Goal: Task Accomplishment & Management: Manage account settings

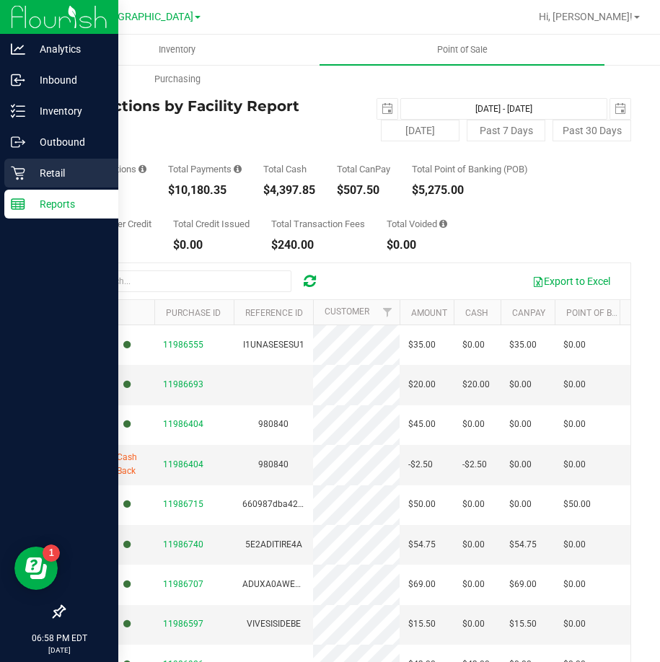
click at [21, 173] on icon at bounding box center [18, 174] width 14 height 14
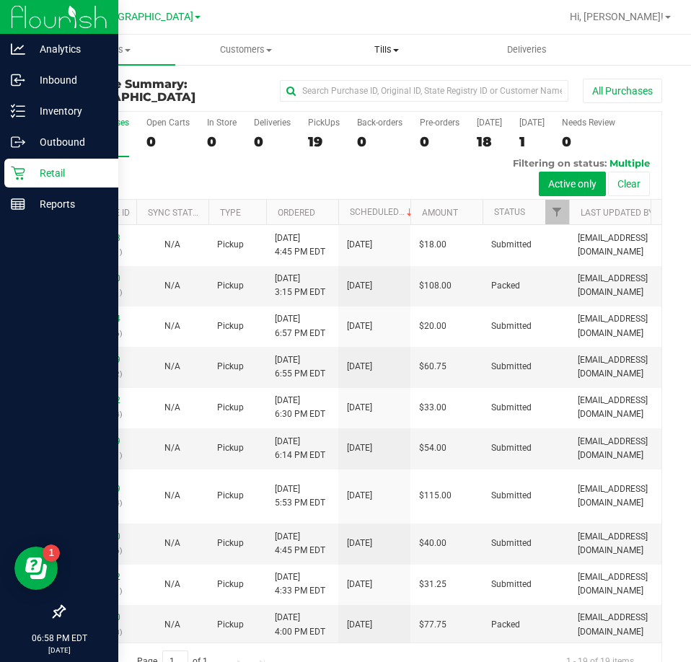
drag, startPoint x: 405, startPoint y: 49, endPoint x: 362, endPoint y: 113, distance: 77.4
click at [405, 49] on span "Tills" at bounding box center [386, 49] width 139 height 13
click at [366, 90] on span "Manage tills" at bounding box center [364, 87] width 97 height 12
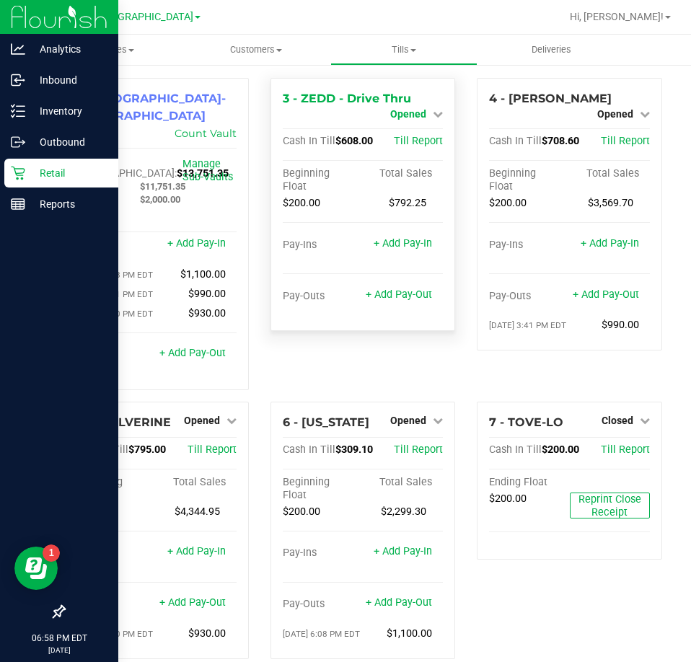
click at [393, 108] on span "Opened" at bounding box center [408, 114] width 36 height 12
click at [398, 131] on link "Close Till" at bounding box center [410, 127] width 39 height 12
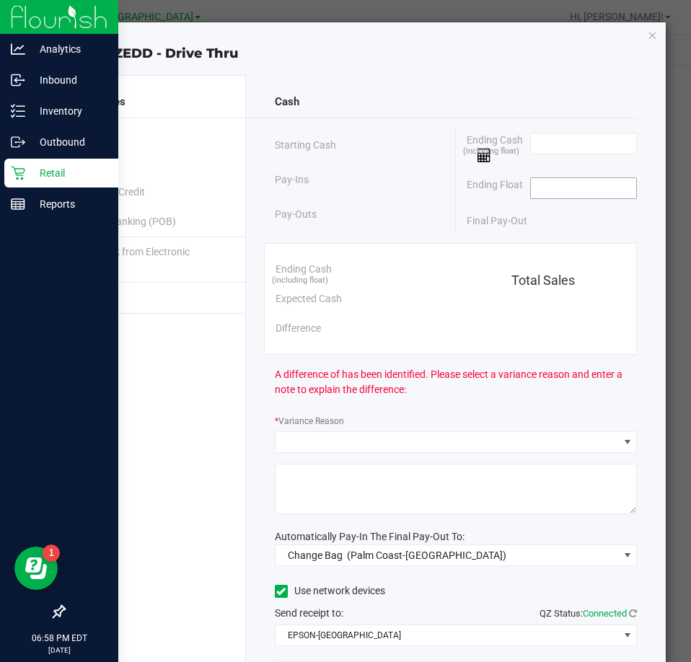
click at [588, 182] on input at bounding box center [584, 188] width 106 height 20
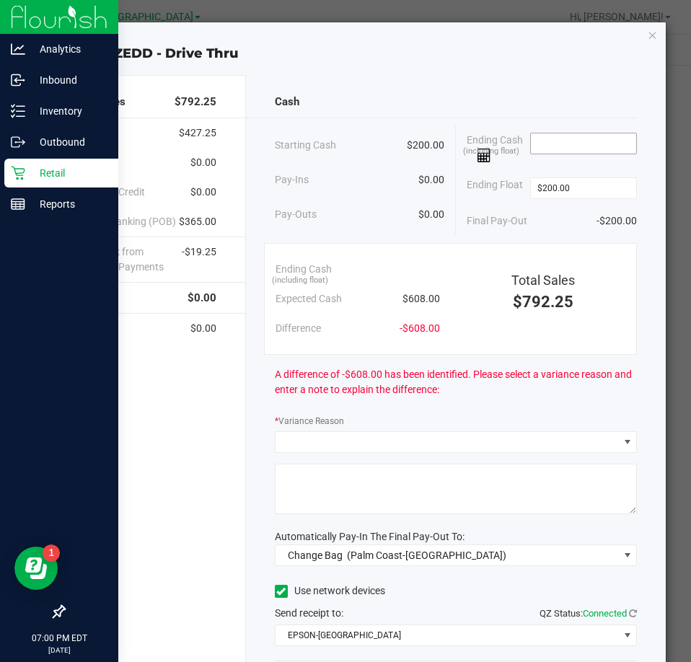
type input "$200.00"
click at [570, 151] on input at bounding box center [584, 143] width 106 height 20
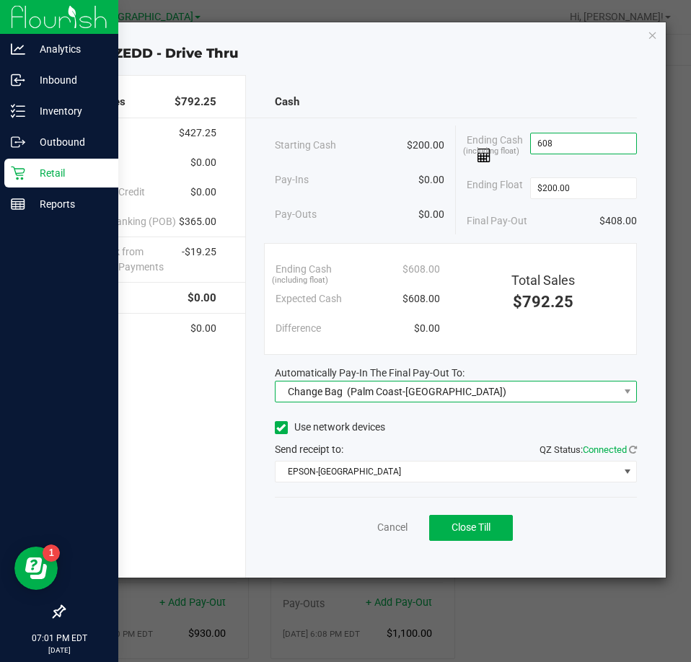
type input "$608.00"
click at [343, 395] on div "Change Bag (Palm Coast-Vault)" at bounding box center [394, 392] width 226 height 26
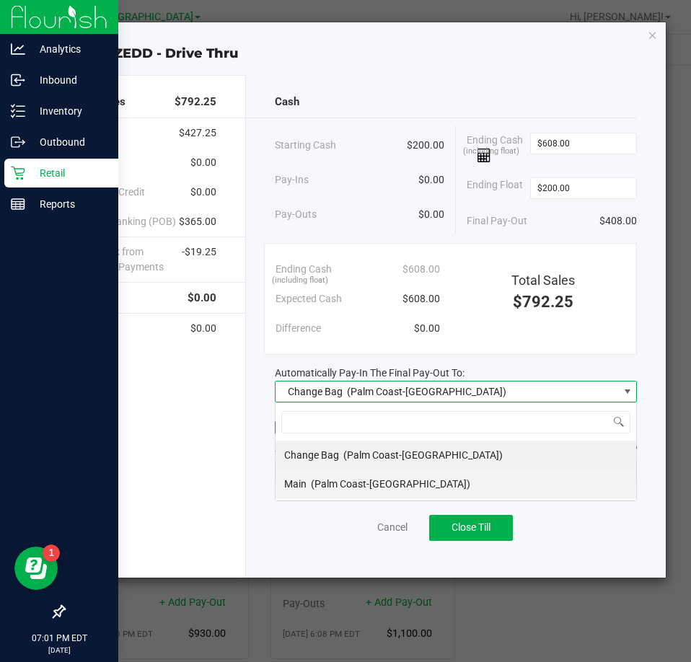
scroll to position [22, 363]
click at [335, 490] on div "Main (Palm Coast-Vault)" at bounding box center [377, 484] width 186 height 26
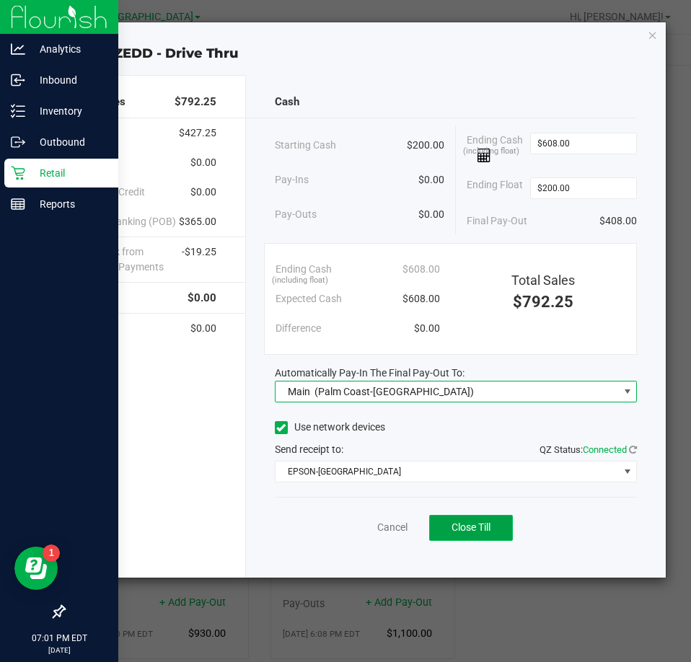
click at [452, 525] on span "Close Till" at bounding box center [470, 527] width 39 height 12
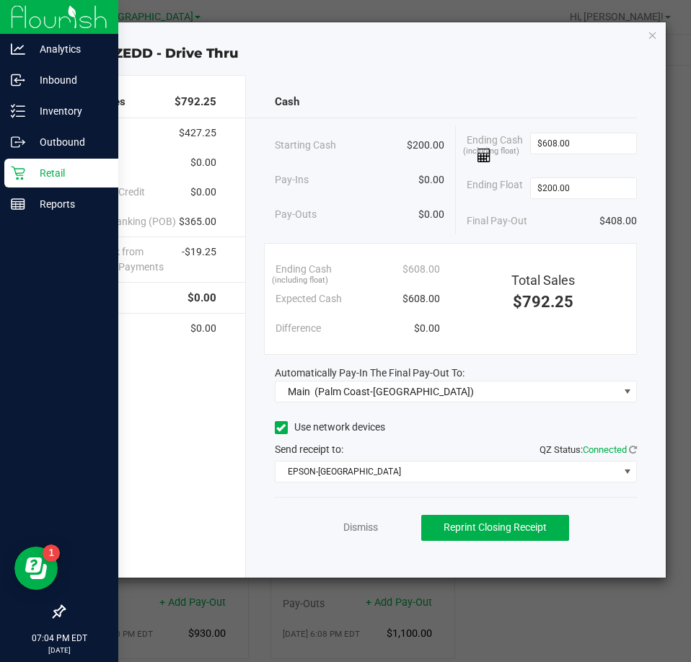
click at [655, 36] on icon "button" at bounding box center [653, 34] width 10 height 17
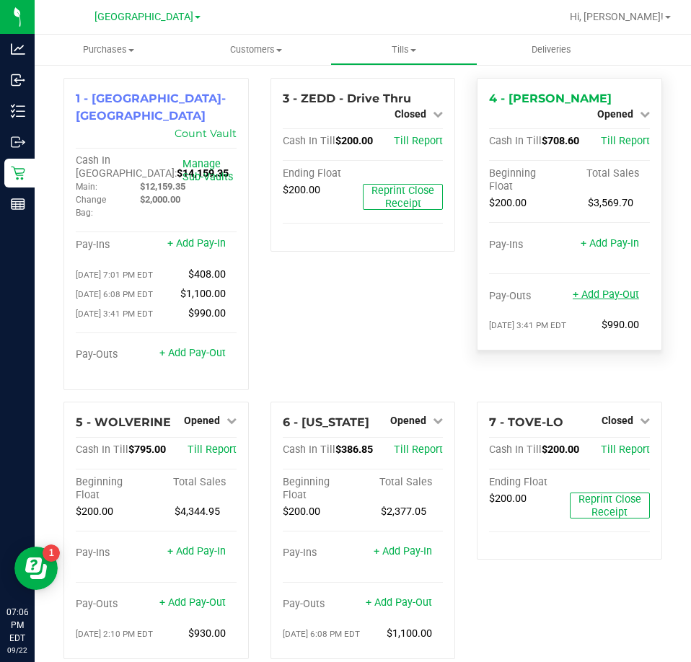
click at [597, 288] on link "+ Add Pay-Out" at bounding box center [606, 294] width 66 height 12
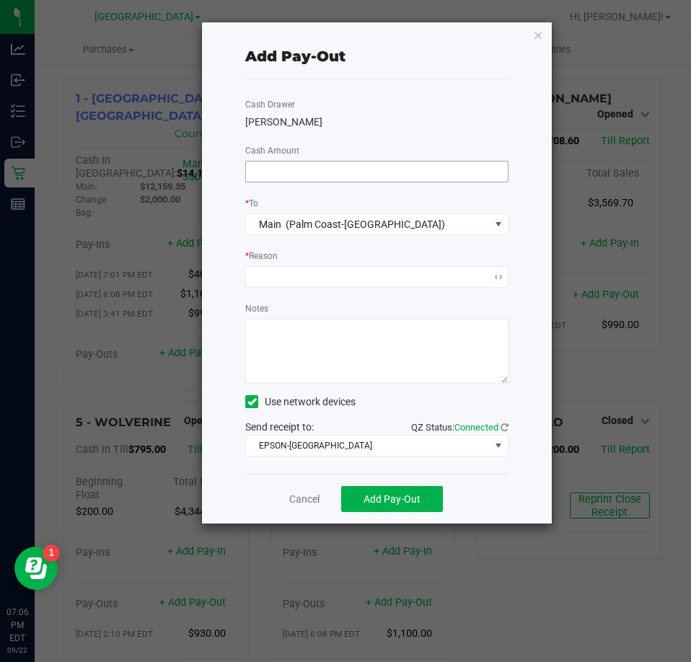
click at [389, 177] on input at bounding box center [377, 172] width 262 height 20
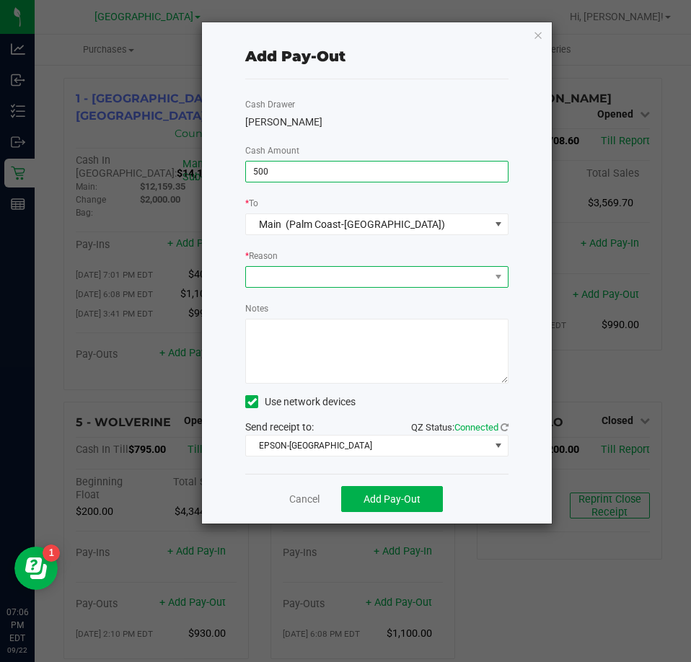
type input "$500.00"
click at [448, 279] on span at bounding box center [368, 277] width 244 height 20
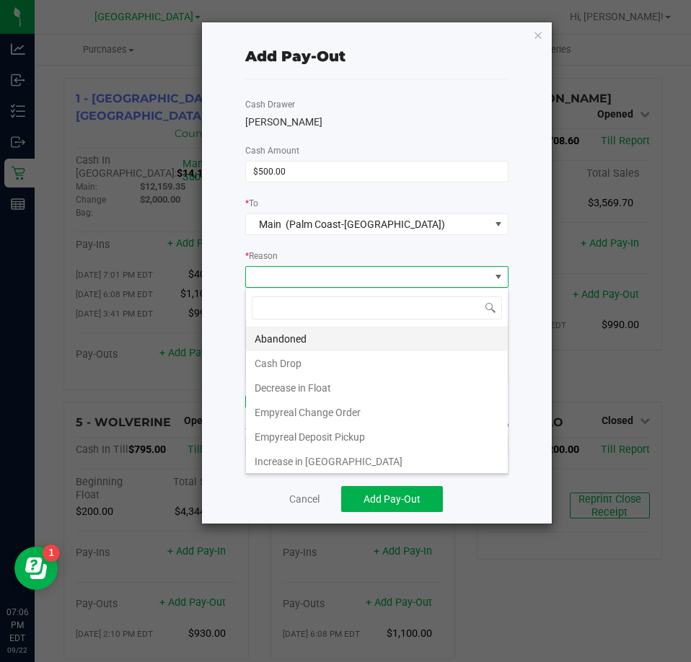
scroll to position [22, 262]
click at [362, 360] on li "Cash Drop" at bounding box center [377, 363] width 262 height 25
click at [363, 360] on textarea "Notes" at bounding box center [376, 351] width 263 height 65
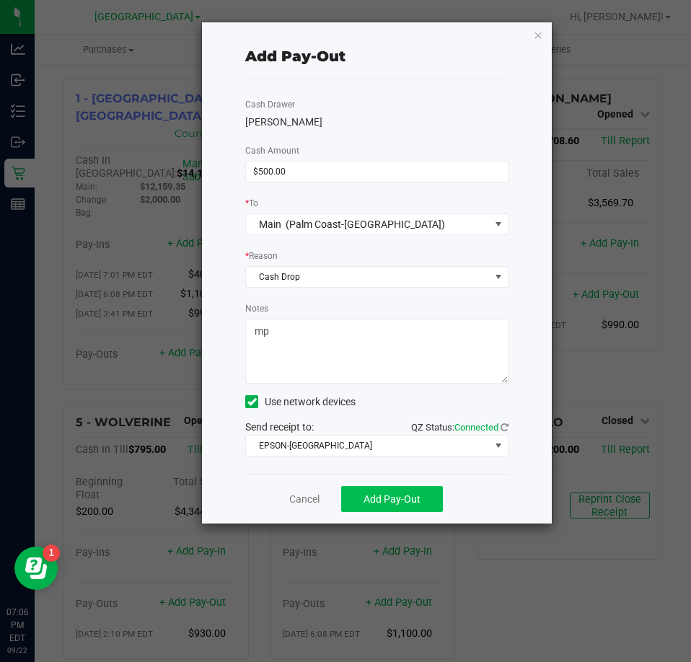
type textarea "mp"
click at [386, 500] on span "Add Pay-Out" at bounding box center [391, 499] width 57 height 12
click at [540, 32] on icon "button" at bounding box center [538, 34] width 10 height 17
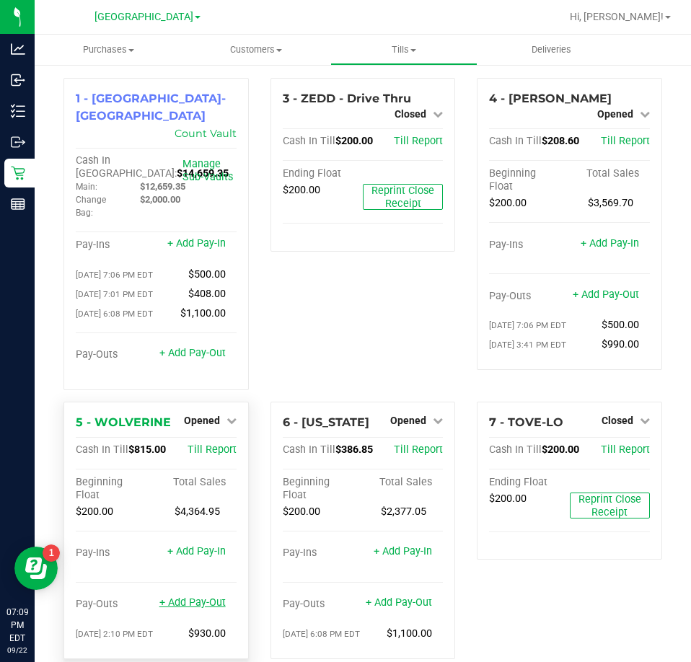
click at [175, 596] on link "+ Add Pay-Out" at bounding box center [192, 602] width 66 height 12
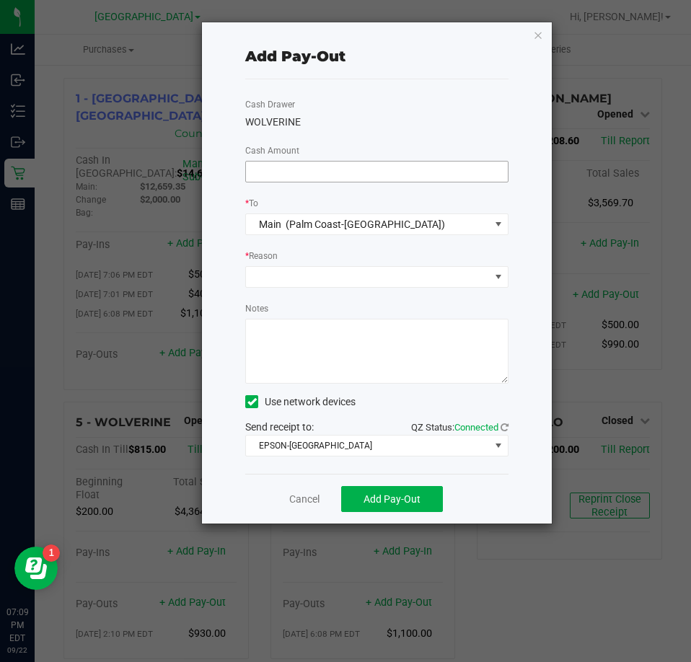
click at [279, 178] on input at bounding box center [377, 172] width 262 height 20
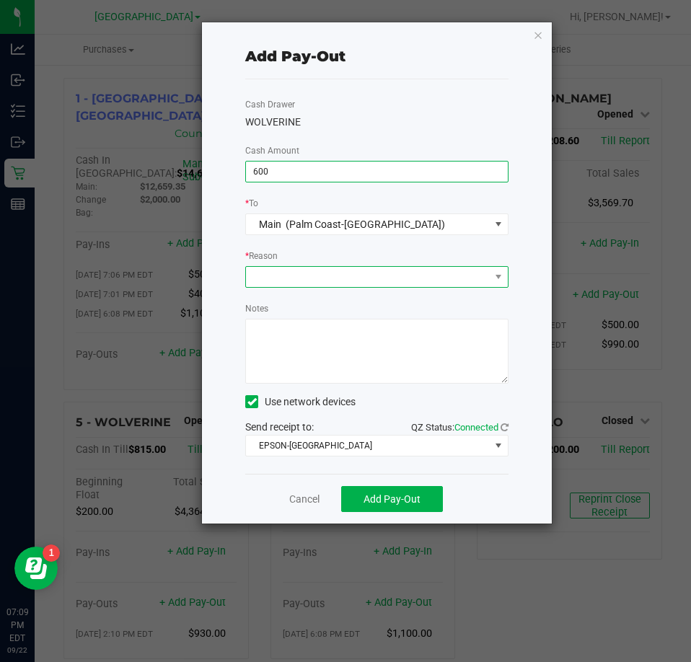
type input "$600.00"
click at [354, 275] on span at bounding box center [368, 277] width 244 height 20
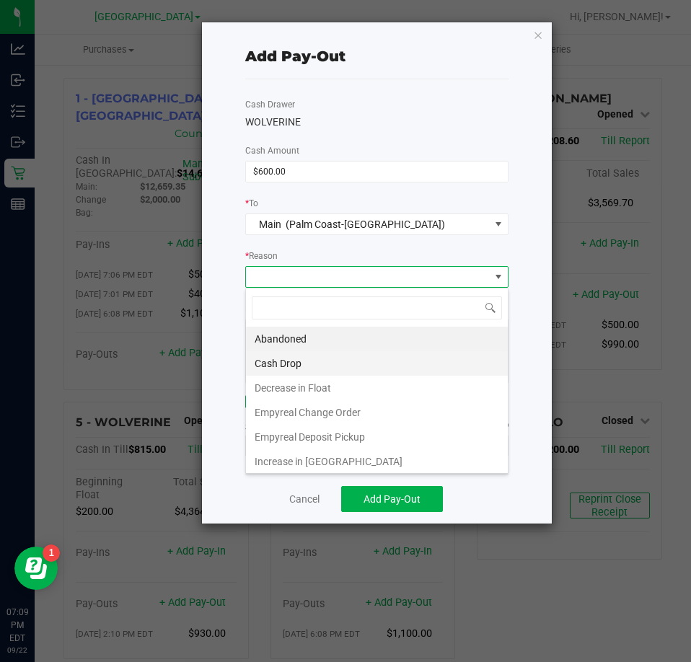
scroll to position [22, 262]
click at [262, 371] on li "Cash Drop" at bounding box center [377, 363] width 262 height 25
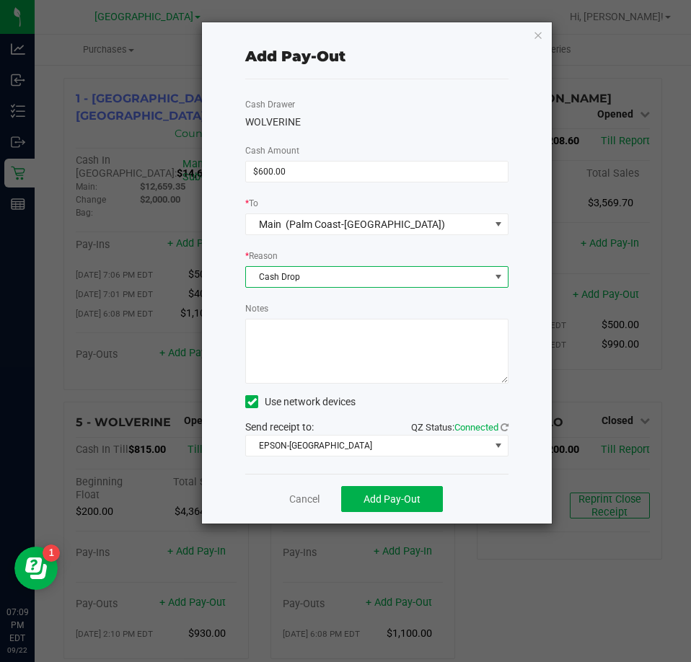
click at [296, 351] on textarea "Notes" at bounding box center [376, 351] width 263 height 65
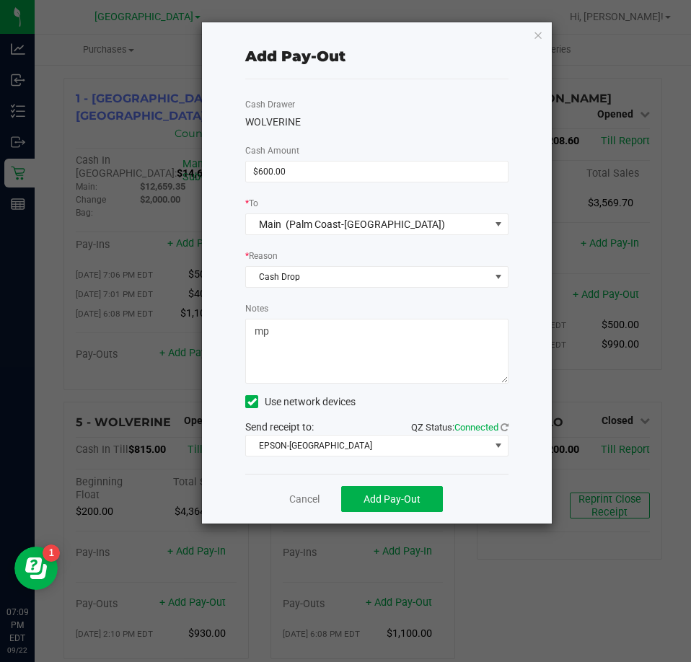
type textarea "mp"
click at [400, 484] on div "Cancel Add Pay-Out" at bounding box center [376, 499] width 263 height 50
click at [403, 498] on span "Add Pay-Out" at bounding box center [391, 499] width 57 height 12
drag, startPoint x: 530, startPoint y: 33, endPoint x: 544, endPoint y: 36, distance: 14.0
click at [544, 36] on div "Add Pay-Out Cash Drawer WOLVERINE Cash Amount $600.00 * To Main (Palm Coast-Vau…" at bounding box center [377, 272] width 350 height 501
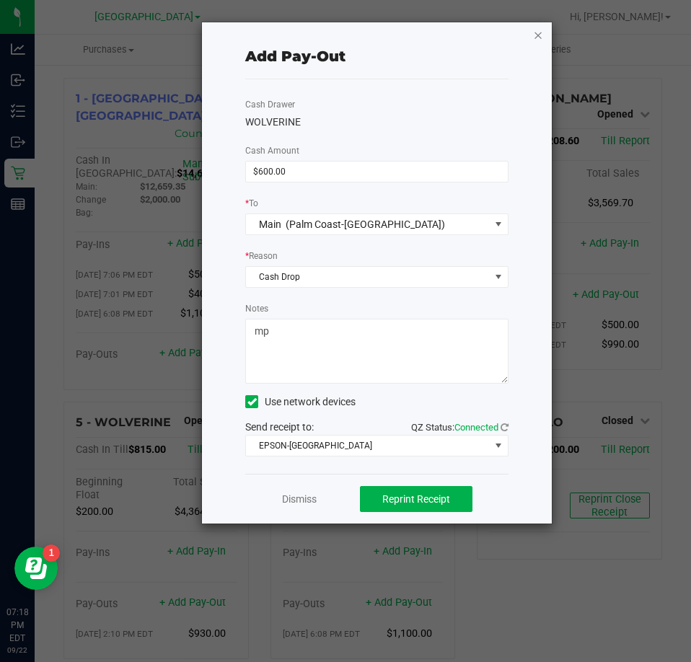
click at [539, 33] on icon "button" at bounding box center [538, 34] width 10 height 17
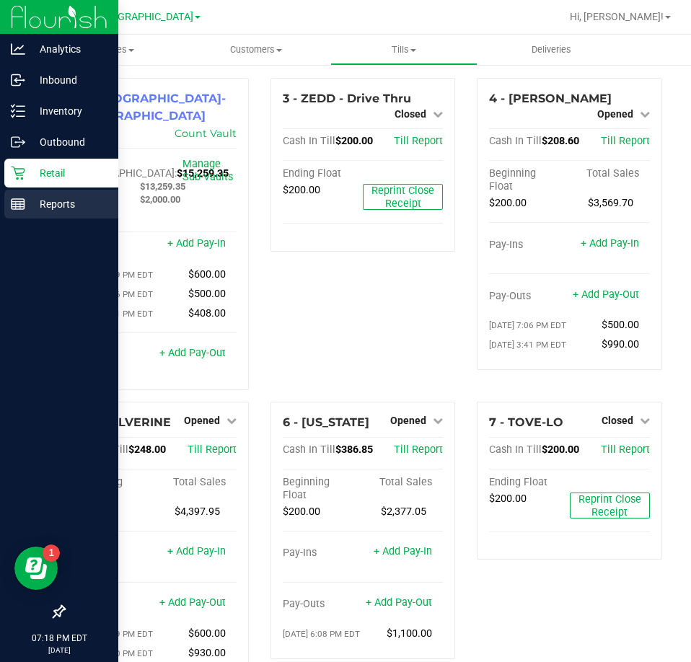
click at [32, 200] on p "Reports" at bounding box center [68, 203] width 87 height 17
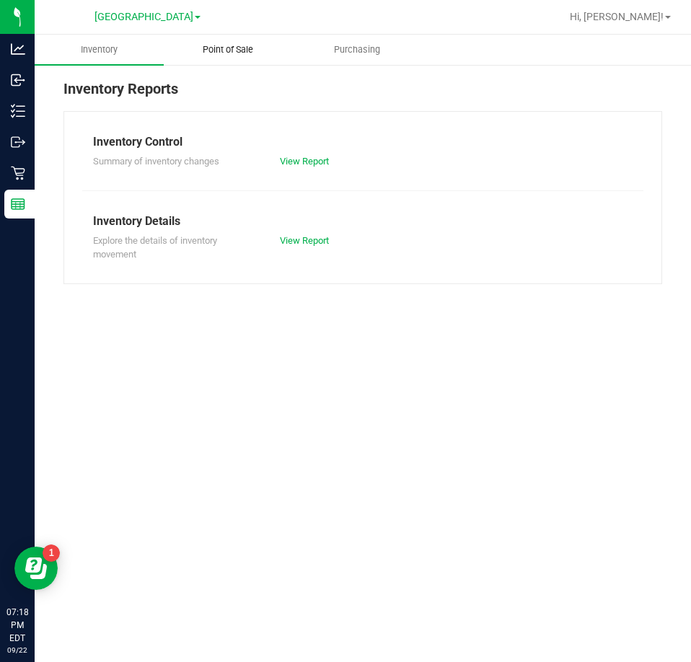
click at [251, 58] on uib-tab-heading "Point of Sale" at bounding box center [228, 49] width 128 height 29
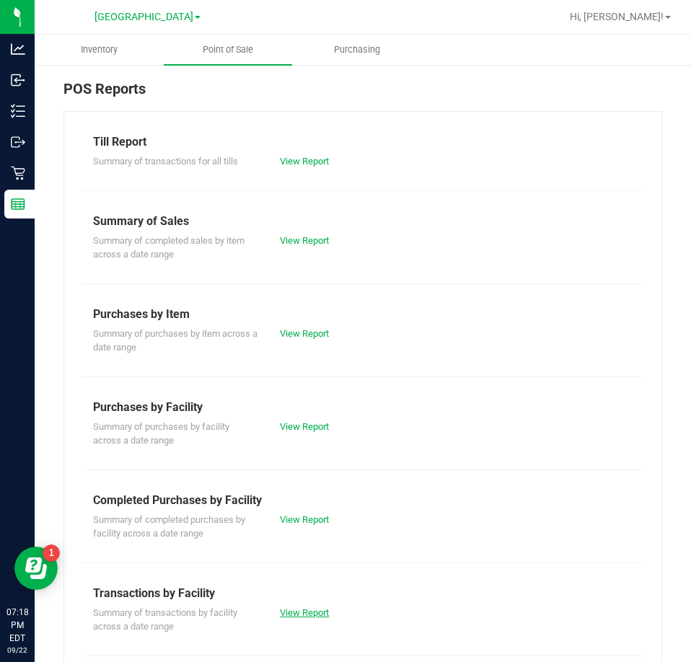
click at [296, 614] on link "View Report" at bounding box center [304, 612] width 49 height 11
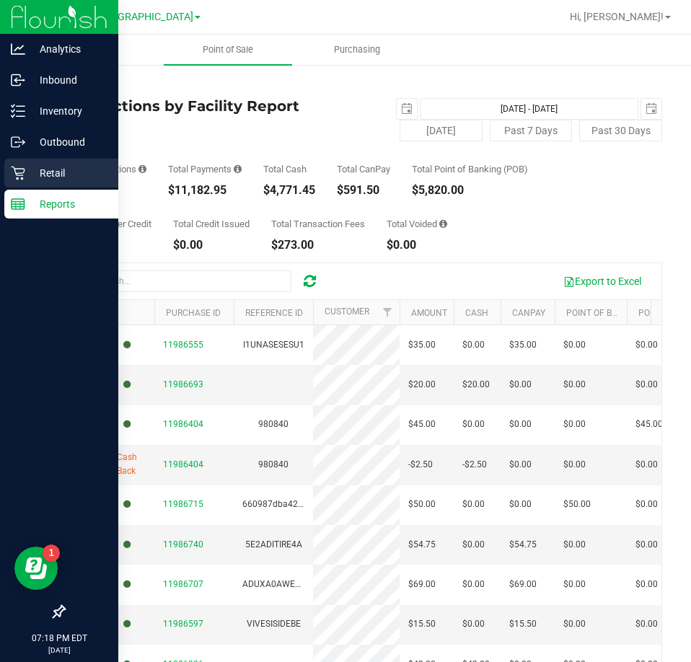
click at [43, 180] on p "Retail" at bounding box center [68, 172] width 87 height 17
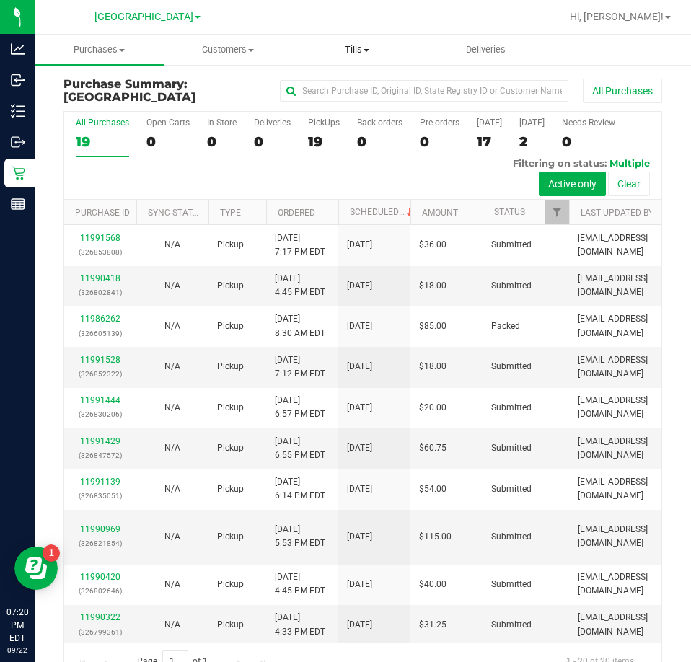
click at [377, 59] on uib-tab-heading "Tills Manage tills Reconcile e-payments" at bounding box center [357, 49] width 128 height 29
click at [365, 103] on span "Reconcile e-payments" at bounding box center [364, 104] width 144 height 12
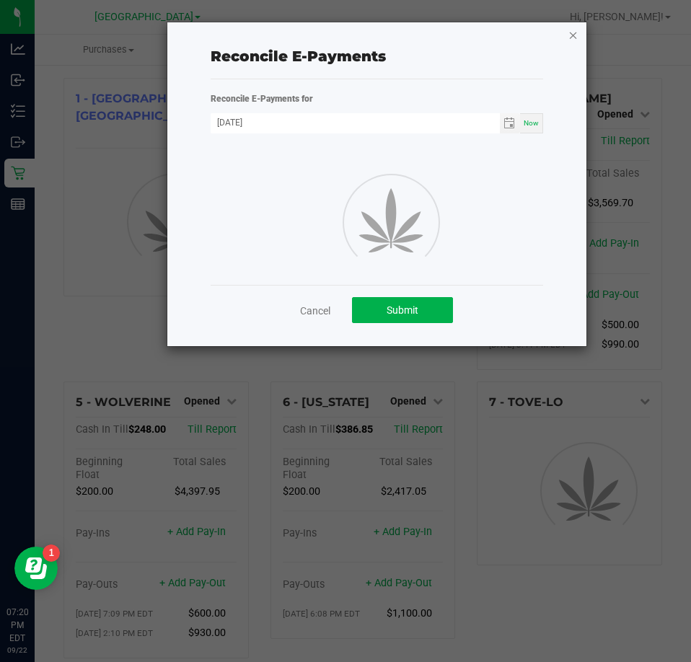
click at [573, 27] on icon "button" at bounding box center [573, 34] width 10 height 17
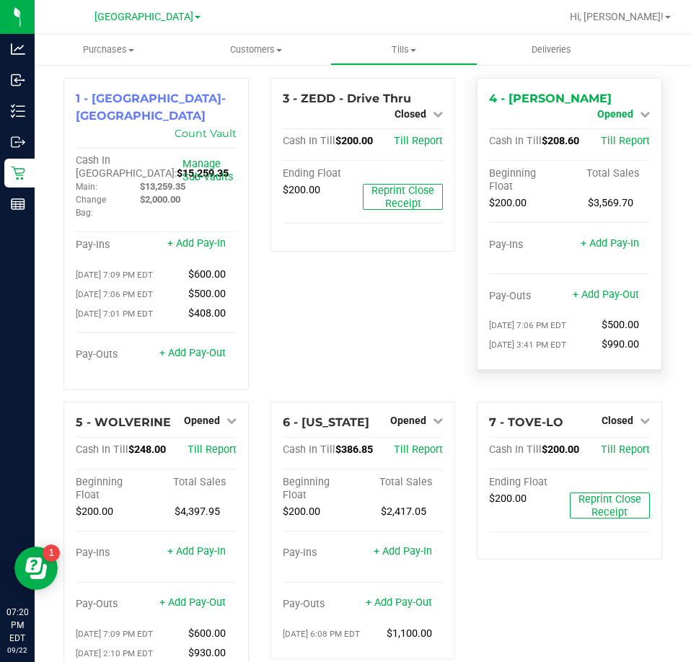
click at [612, 108] on span "Opened" at bounding box center [615, 114] width 36 height 12
click at [601, 118] on div "Close Till" at bounding box center [616, 127] width 107 height 18
click at [604, 133] on div "Close Till" at bounding box center [616, 127] width 107 height 18
click at [604, 126] on link "Close Till" at bounding box center [616, 127] width 39 height 12
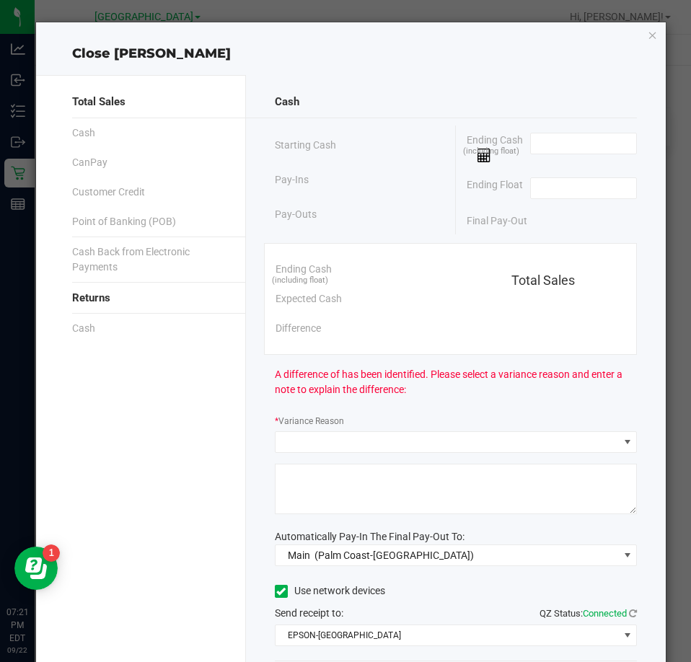
click at [589, 203] on div "Ending Float" at bounding box center [552, 188] width 170 height 36
click at [586, 180] on input at bounding box center [584, 188] width 106 height 20
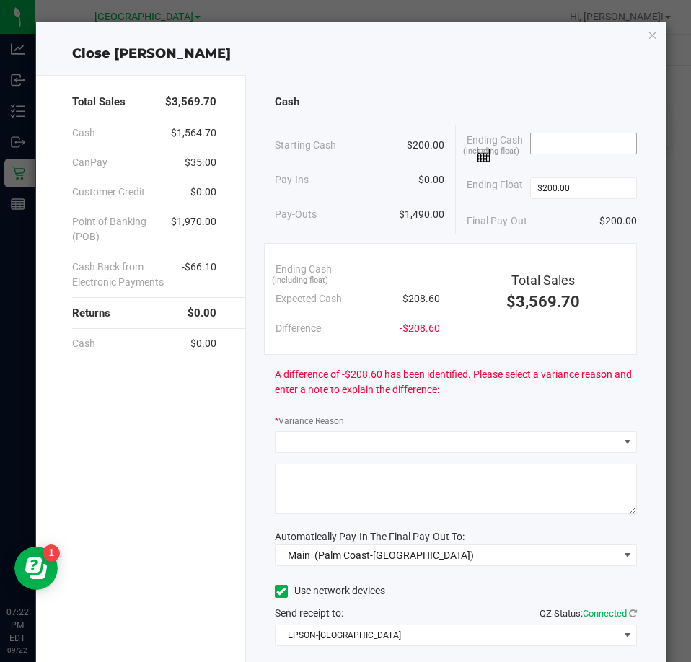
type input "$200.00"
click at [547, 139] on input at bounding box center [584, 143] width 106 height 20
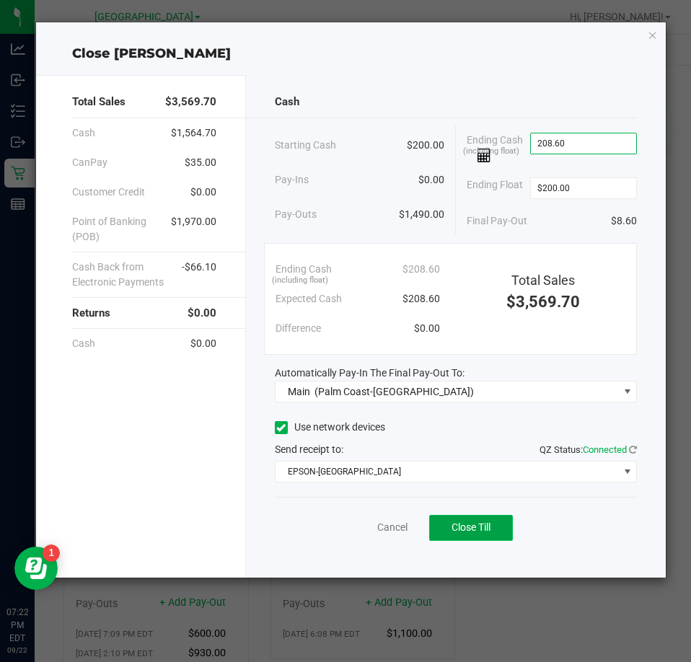
type input "$208.60"
click at [464, 538] on button "Close Till" at bounding box center [471, 528] width 84 height 26
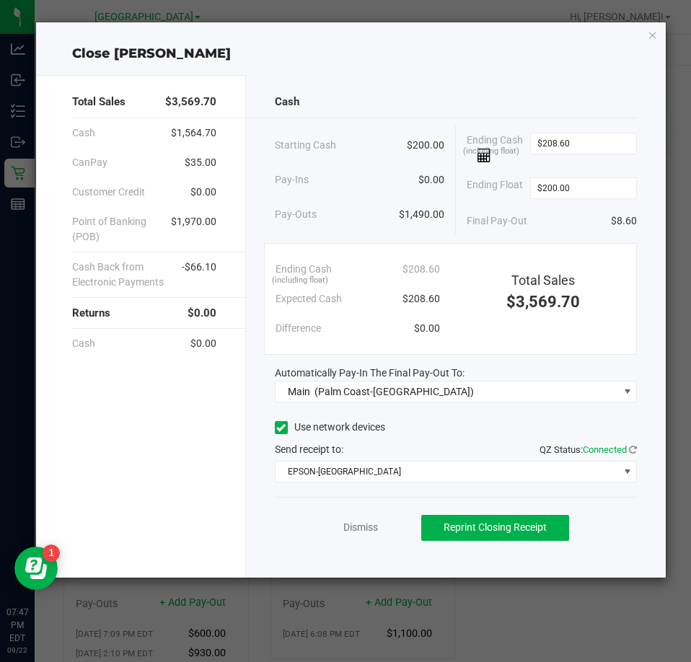
click at [654, 25] on div "Close YIRUMA Total Sales $3,569.70 Cash $1,564.70 CanPay $35.00 Customer Credit…" at bounding box center [351, 299] width 630 height 555
click at [645, 42] on div "Close YIRUMA Total Sales $3,569.70 Cash $1,564.70 CanPay $35.00 Customer Credit…" at bounding box center [351, 299] width 630 height 555
click at [645, 36] on div "Close YIRUMA Total Sales $3,569.70 Cash $1,564.70 CanPay $35.00 Customer Credit…" at bounding box center [351, 299] width 630 height 555
click at [658, 36] on div "Close YIRUMA Total Sales $3,569.70 Cash $1,564.70 CanPay $35.00 Customer Credit…" at bounding box center [351, 299] width 630 height 555
click at [656, 36] on icon "button" at bounding box center [653, 34] width 10 height 17
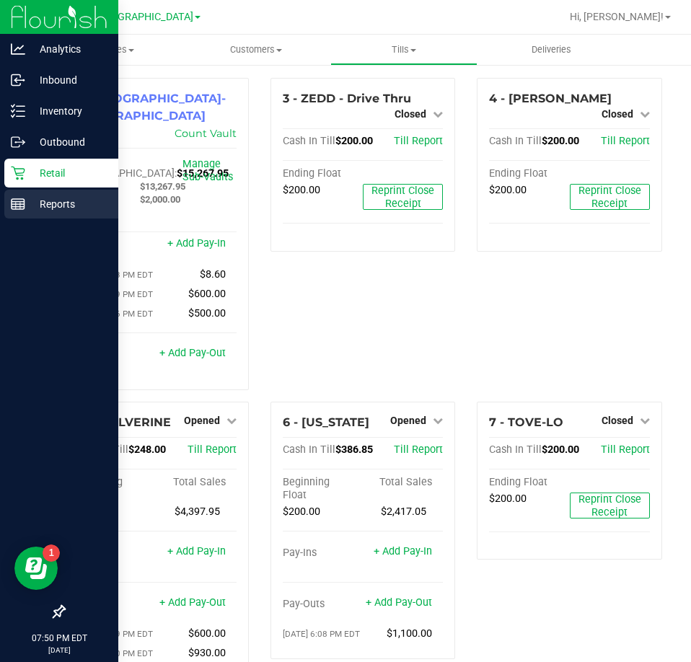
click at [33, 203] on p "Reports" at bounding box center [68, 203] width 87 height 17
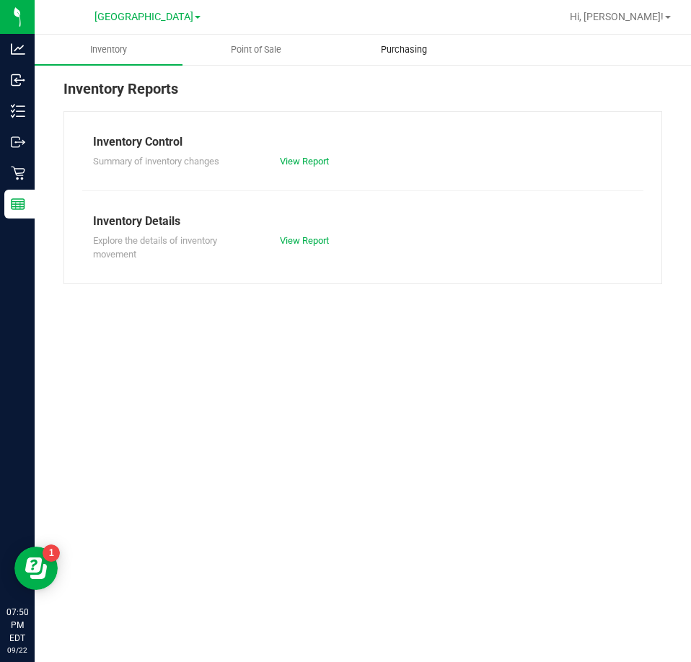
click at [393, 58] on uib-tab-heading "Purchasing" at bounding box center [404, 49] width 146 height 29
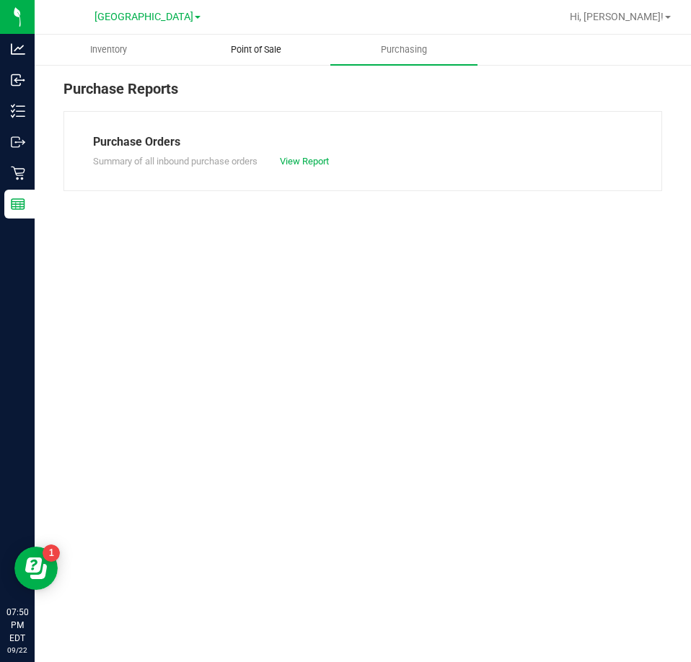
click at [262, 50] on span "Point of Sale" at bounding box center [255, 49] width 89 height 13
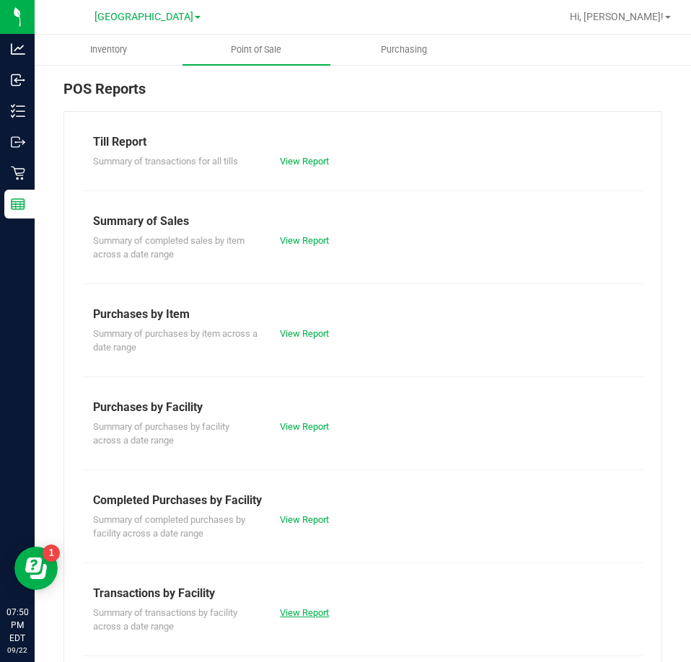
click at [309, 615] on link "View Report" at bounding box center [304, 612] width 49 height 11
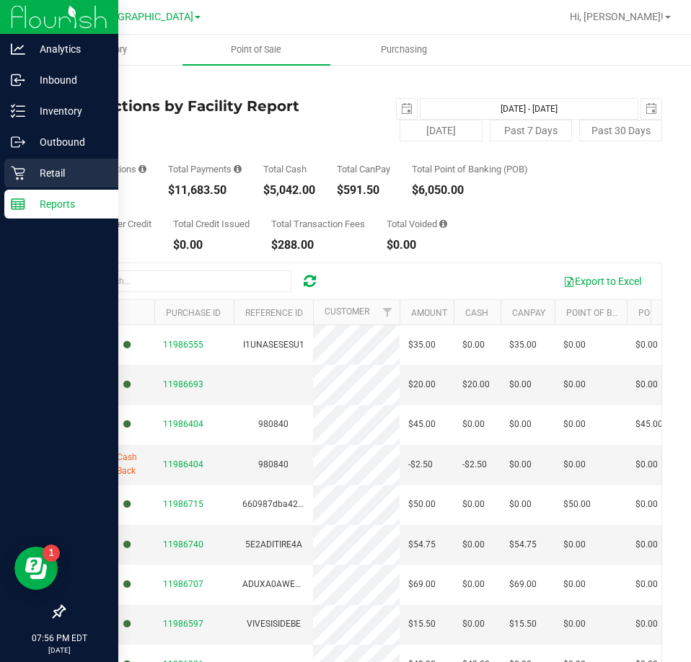
click at [31, 159] on div "Retail" at bounding box center [61, 173] width 114 height 29
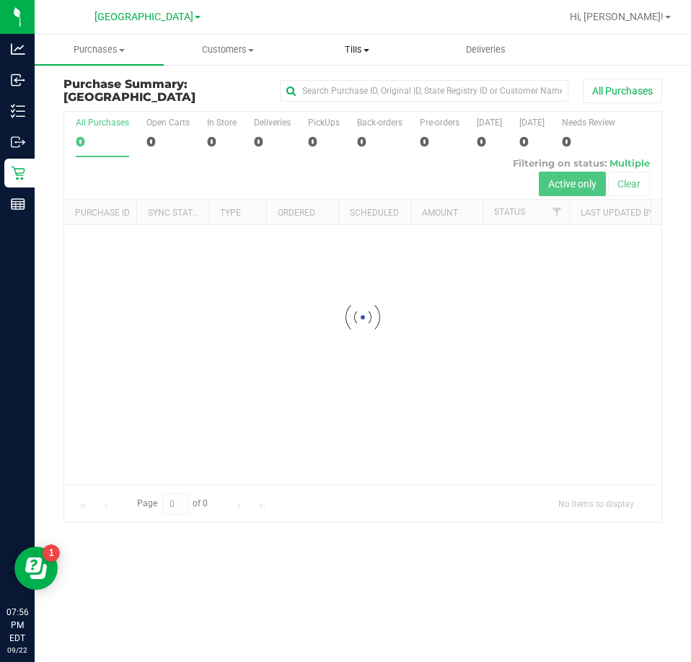
click at [392, 36] on uib-tab-heading "Tills Manage tills Reconcile e-payments" at bounding box center [357, 49] width 128 height 29
click at [337, 79] on li "Manage tills" at bounding box center [364, 87] width 144 height 17
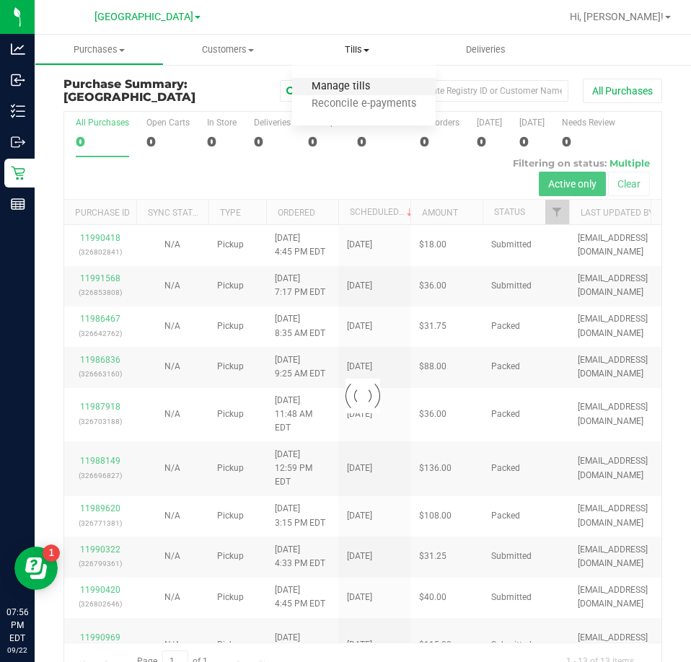
click at [337, 81] on span "Manage tills" at bounding box center [340, 87] width 97 height 12
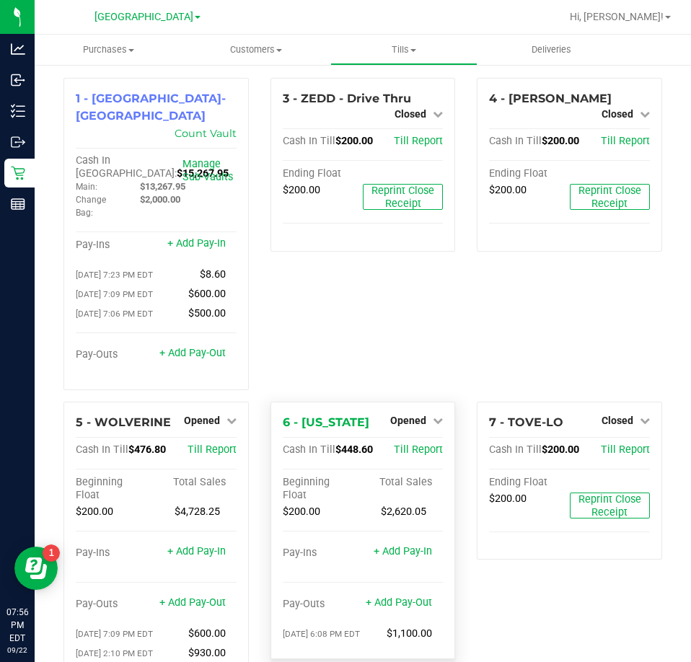
click at [404, 599] on div "Pay-Outs + Add Pay-Out" at bounding box center [363, 607] width 161 height 19
click at [404, 578] on div "+ Add Pay-Out" at bounding box center [399, 593] width 66 height 31
click at [401, 596] on link "+ Add Pay-Out" at bounding box center [399, 602] width 66 height 12
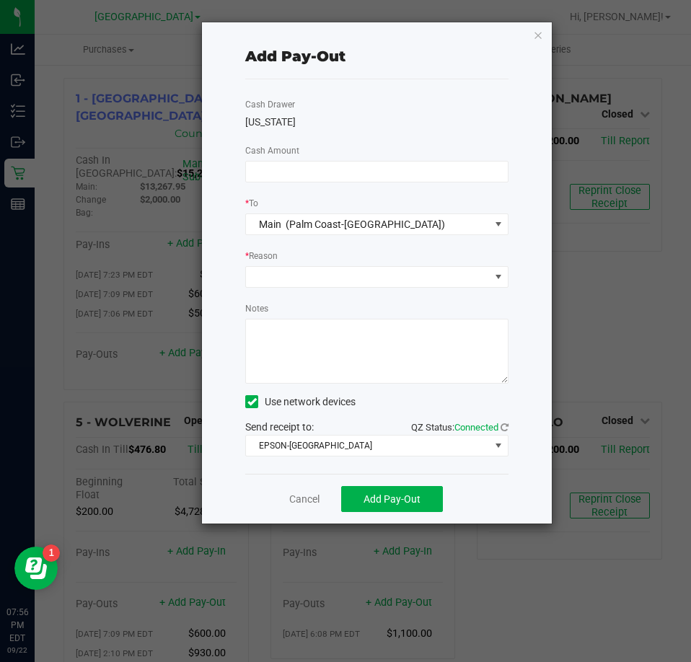
click at [336, 185] on div "Cash Drawer VERMONT Cash Amount * To Main (Palm Coast-Vault) * Reason Notes Use…" at bounding box center [376, 276] width 263 height 394
click at [337, 180] on input at bounding box center [377, 172] width 262 height 20
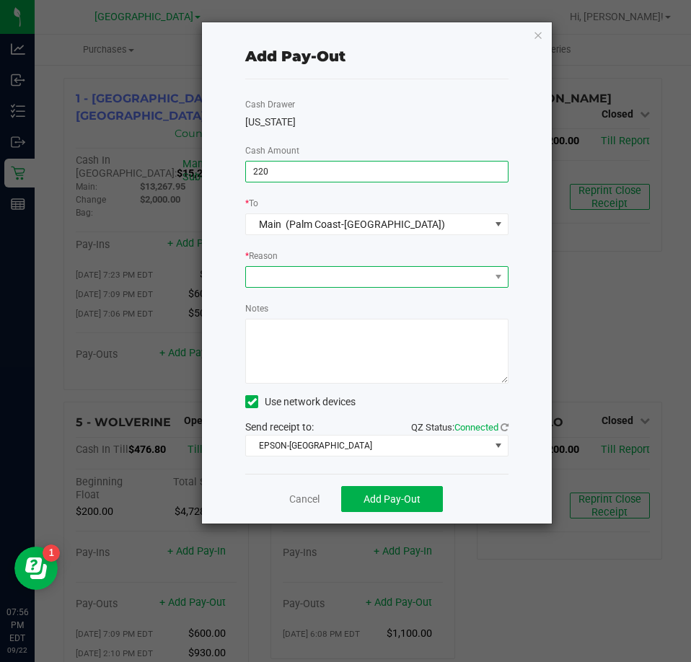
type input "$220.00"
click at [322, 275] on span at bounding box center [368, 277] width 244 height 20
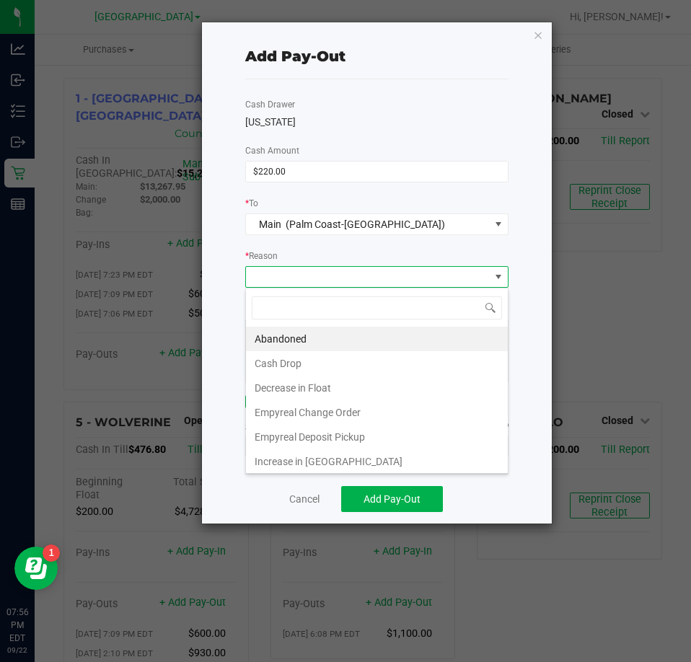
scroll to position [22, 262]
click at [300, 355] on li "Cash Drop" at bounding box center [377, 363] width 262 height 25
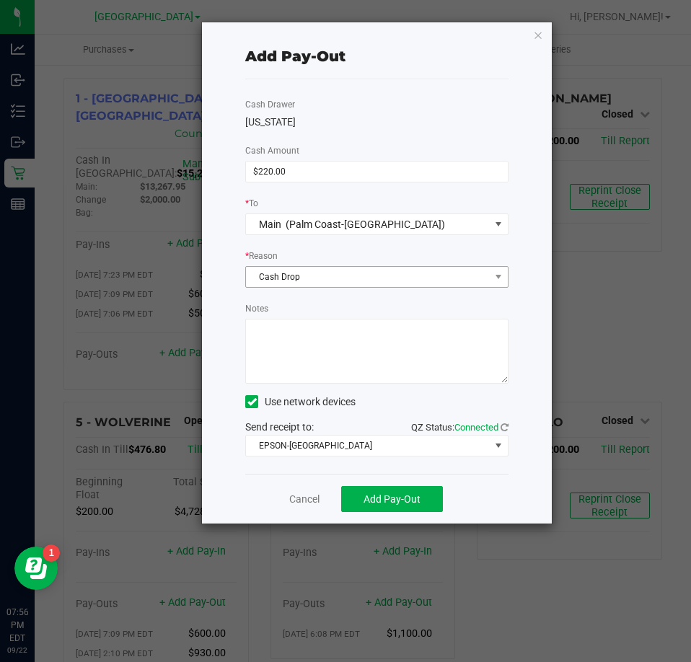
click at [300, 355] on textarea "Notes" at bounding box center [376, 351] width 263 height 65
type textarea "mp"
click at [394, 506] on button "Add Pay-Out" at bounding box center [392, 499] width 102 height 26
click at [534, 31] on icon "button" at bounding box center [538, 34] width 10 height 17
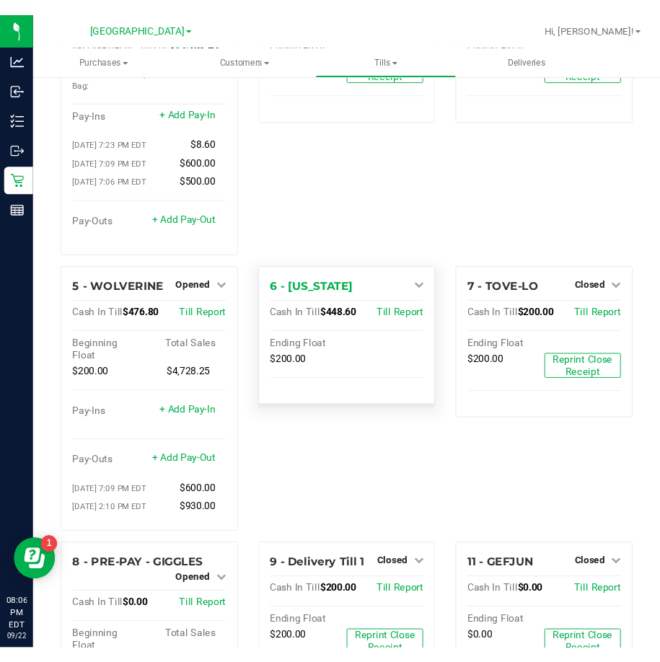
scroll to position [216, 0]
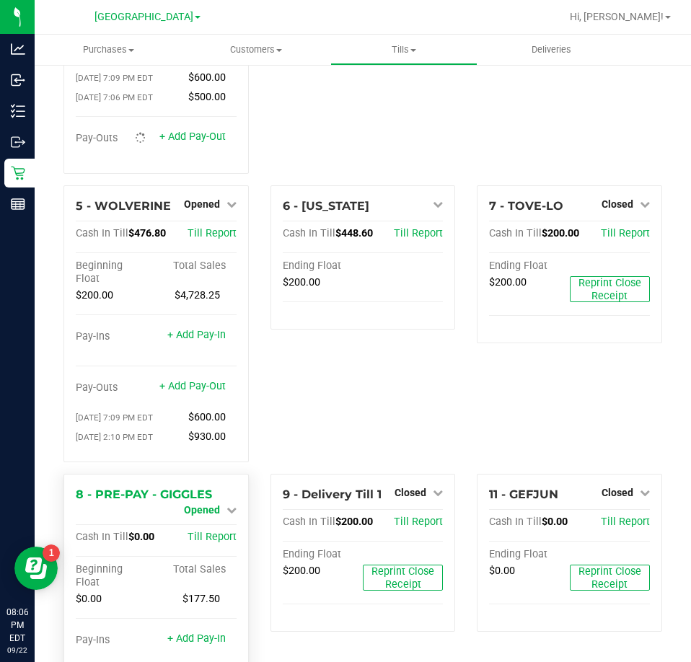
click at [217, 504] on link "Opened" at bounding box center [210, 510] width 53 height 12
click at [217, 516] on link "Close Till" at bounding box center [203, 522] width 39 height 12
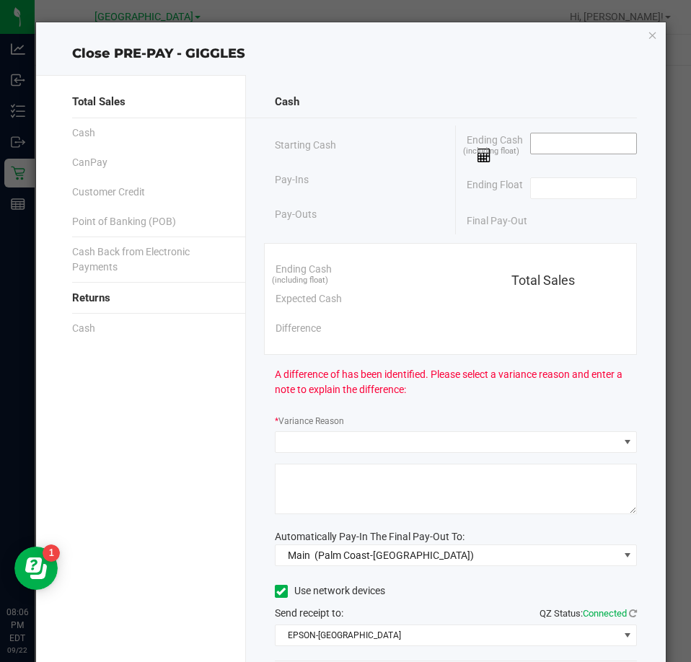
click at [573, 138] on input at bounding box center [584, 143] width 106 height 20
type input "$0.00"
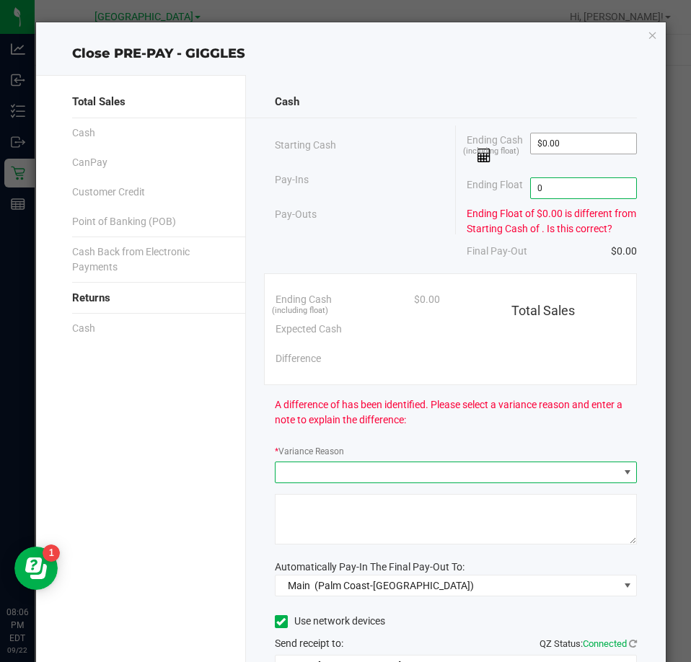
type input "$0.00"
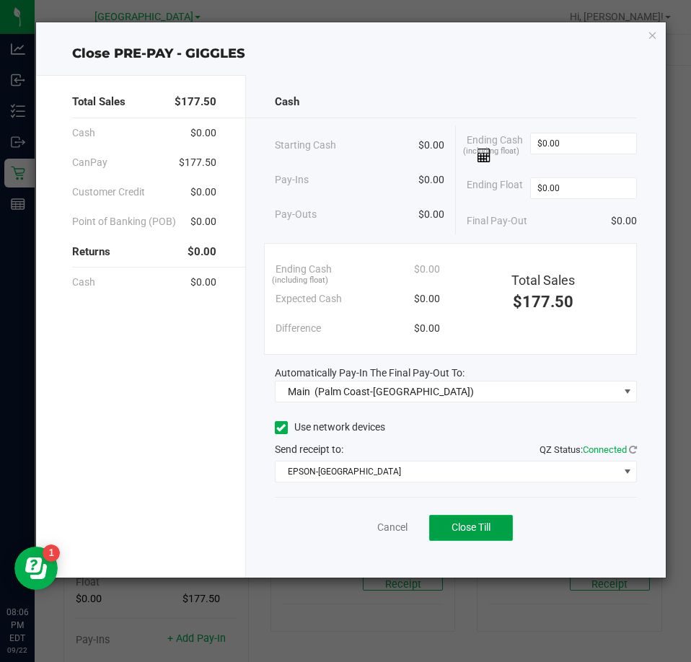
click at [463, 522] on span "Close Till" at bounding box center [470, 527] width 39 height 12
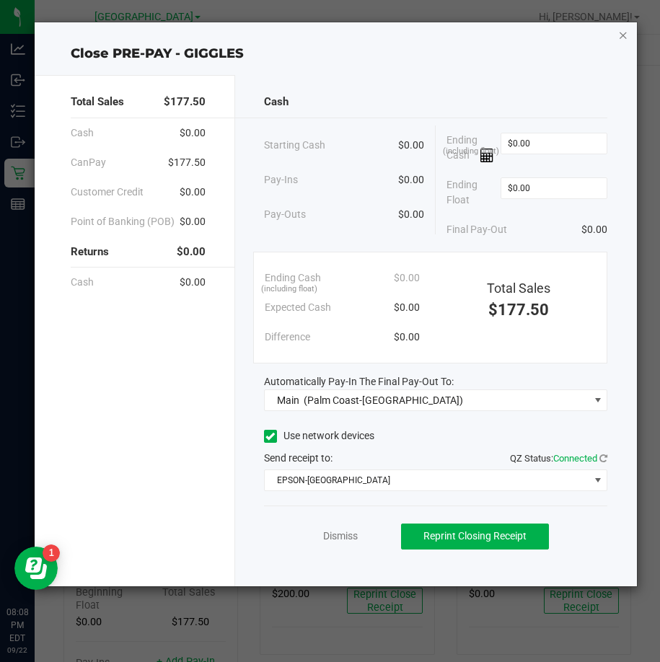
click at [623, 38] on icon "button" at bounding box center [623, 34] width 10 height 17
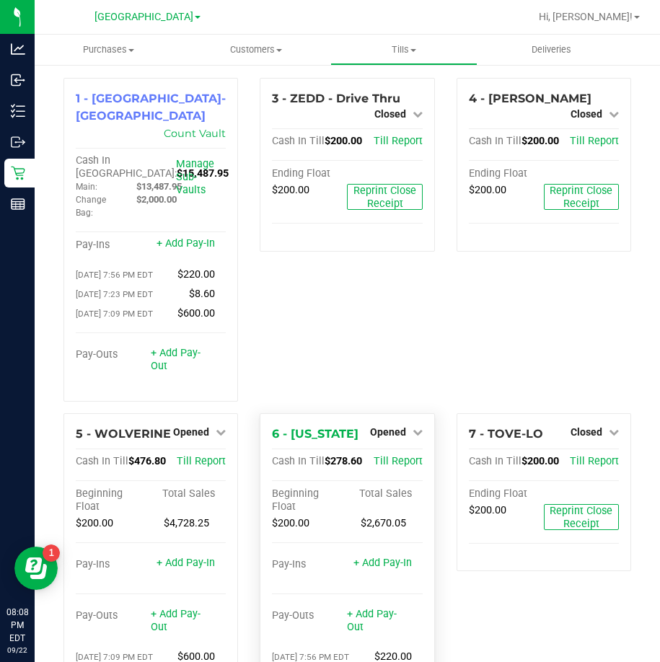
scroll to position [238, 0]
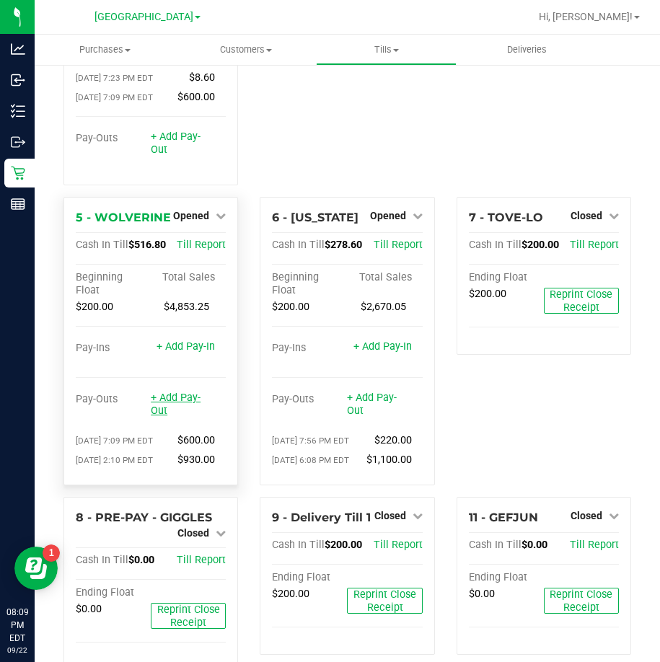
click at [191, 392] on link "+ Add Pay-Out" at bounding box center [176, 404] width 50 height 25
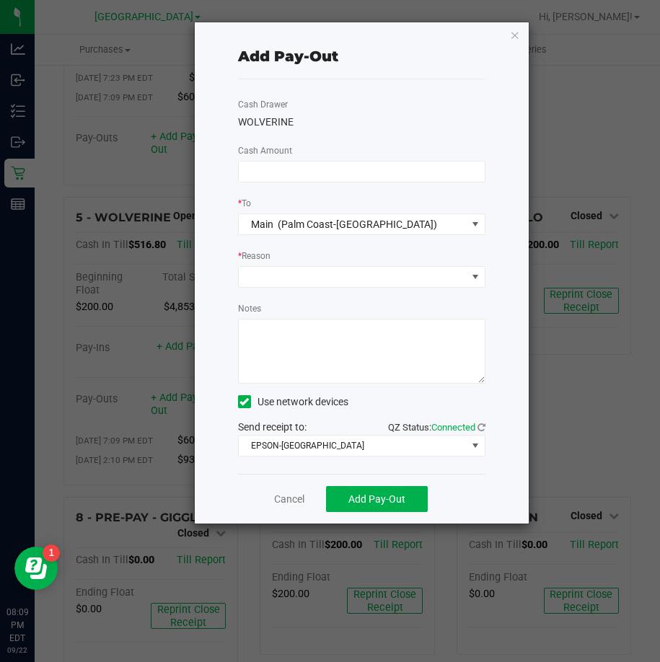
click at [285, 159] on div "Cash Drawer WOLVERINE Cash Amount * To Main (Palm Coast-Vault) * Reason Notes U…" at bounding box center [361, 276] width 247 height 394
click at [299, 183] on div "Cash Drawer WOLVERINE Cash Amount * To Main (Palm Coast-Vault) * Reason Notes U…" at bounding box center [361, 276] width 247 height 394
click at [301, 175] on input at bounding box center [362, 172] width 246 height 20
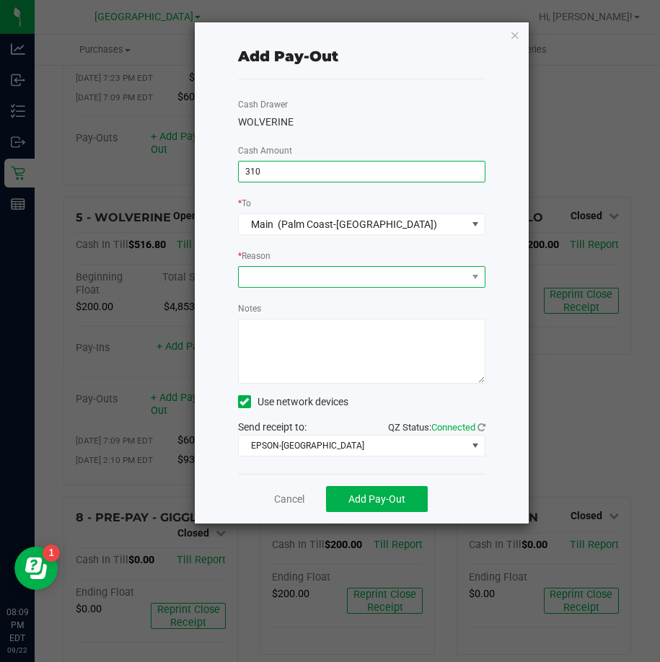
type input "$310.00"
click at [341, 277] on span at bounding box center [353, 277] width 228 height 20
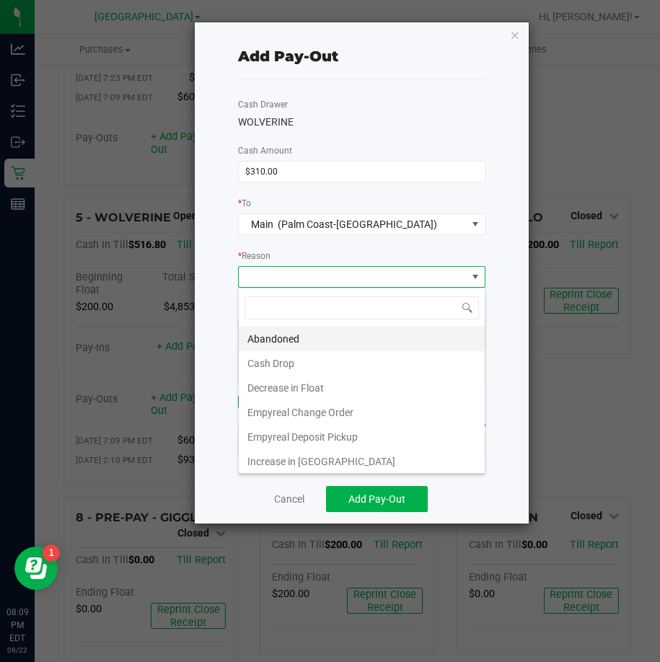
scroll to position [22, 247]
click at [301, 367] on li "Cash Drop" at bounding box center [362, 363] width 246 height 25
click at [315, 358] on textarea "Notes" at bounding box center [361, 351] width 247 height 65
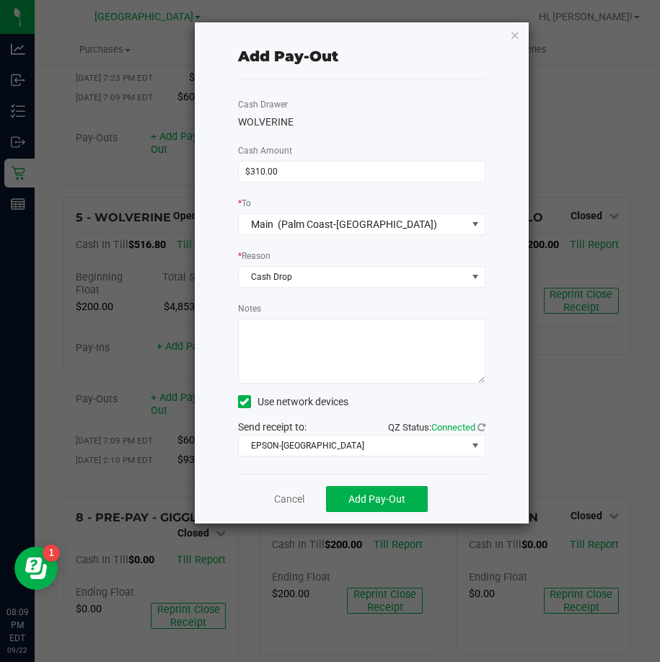
type textarea "n"
type textarea "mp"
drag, startPoint x: 368, startPoint y: 499, endPoint x: 390, endPoint y: 490, distance: 23.3
click at [370, 499] on span "Add Pay-Out" at bounding box center [376, 499] width 57 height 12
click at [511, 35] on icon "button" at bounding box center [515, 34] width 10 height 17
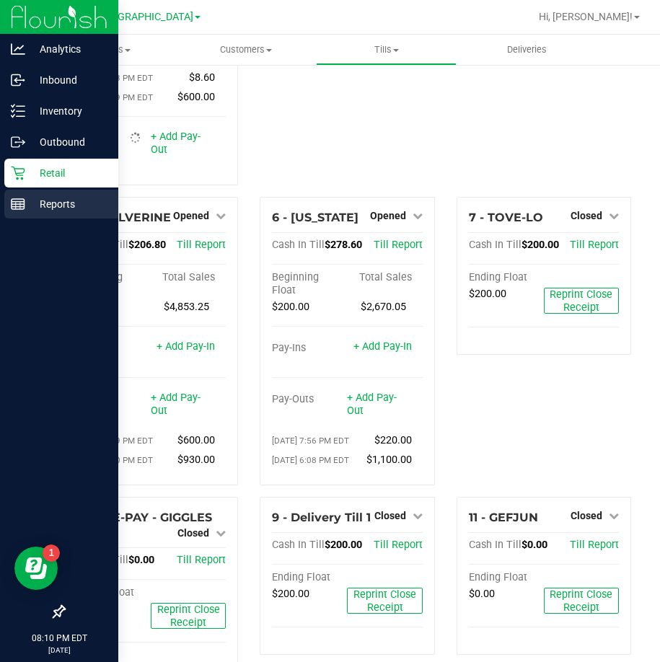
click at [29, 211] on p "Reports" at bounding box center [68, 203] width 87 height 17
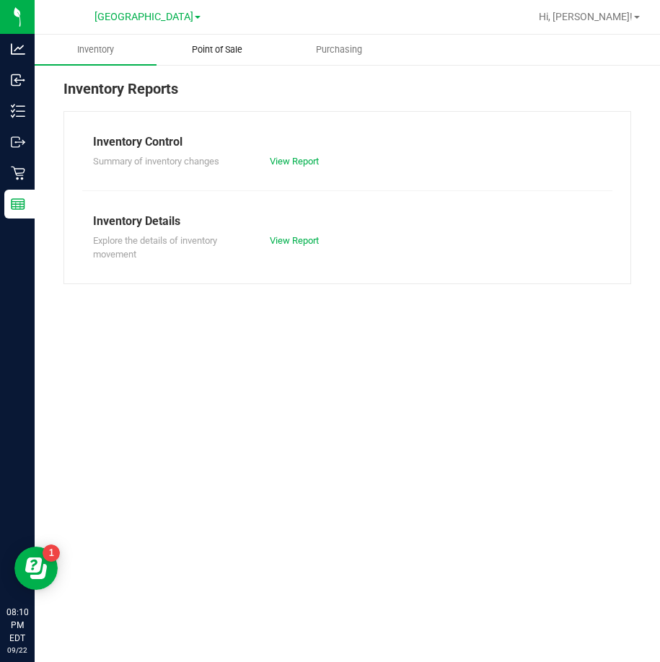
click at [255, 49] on span "Point of Sale" at bounding box center [216, 49] width 89 height 13
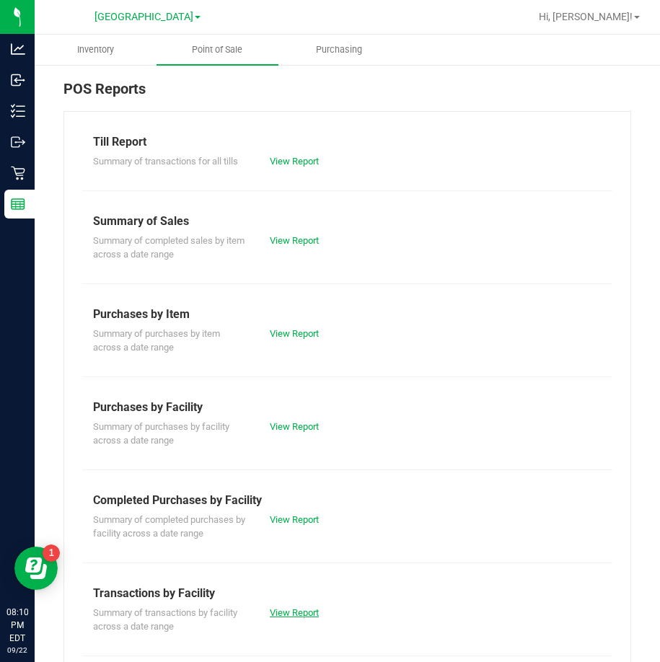
click at [288, 613] on link "View Report" at bounding box center [294, 612] width 49 height 11
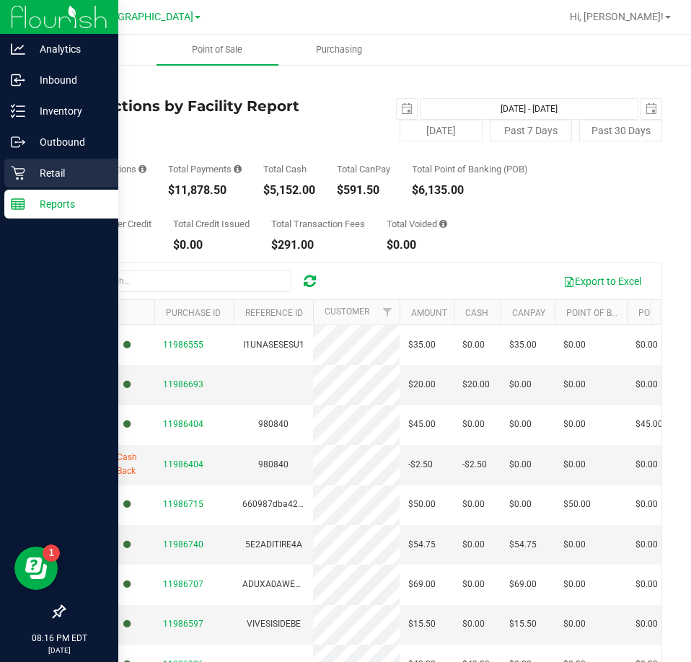
click at [21, 170] on icon at bounding box center [18, 173] width 14 height 14
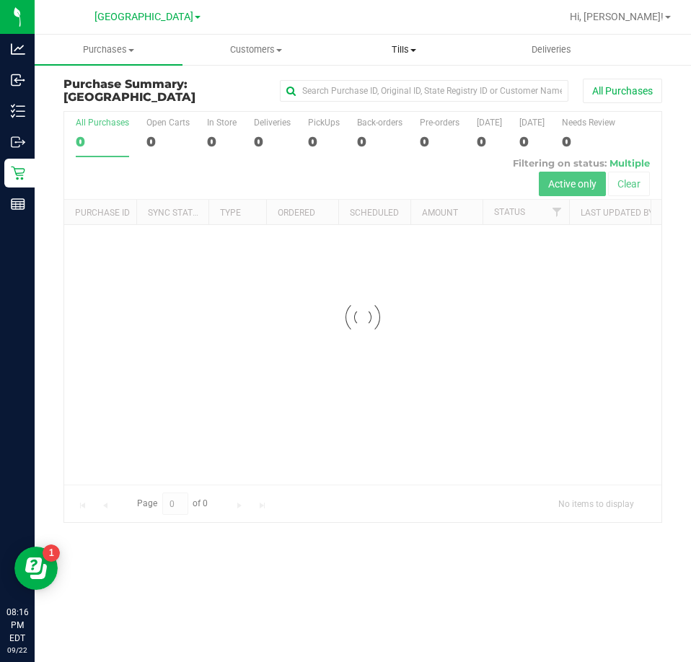
click at [368, 45] on span "Tills" at bounding box center [404, 49] width 146 height 13
click at [361, 79] on li "Manage tills" at bounding box center [404, 87] width 148 height 17
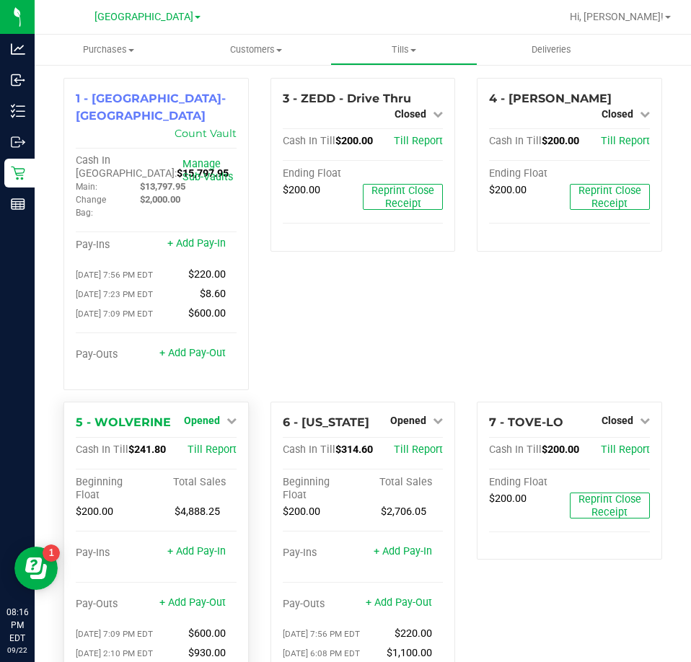
click at [208, 415] on span "Opened" at bounding box center [202, 421] width 36 height 12
click at [204, 444] on link "Close Till" at bounding box center [203, 450] width 39 height 12
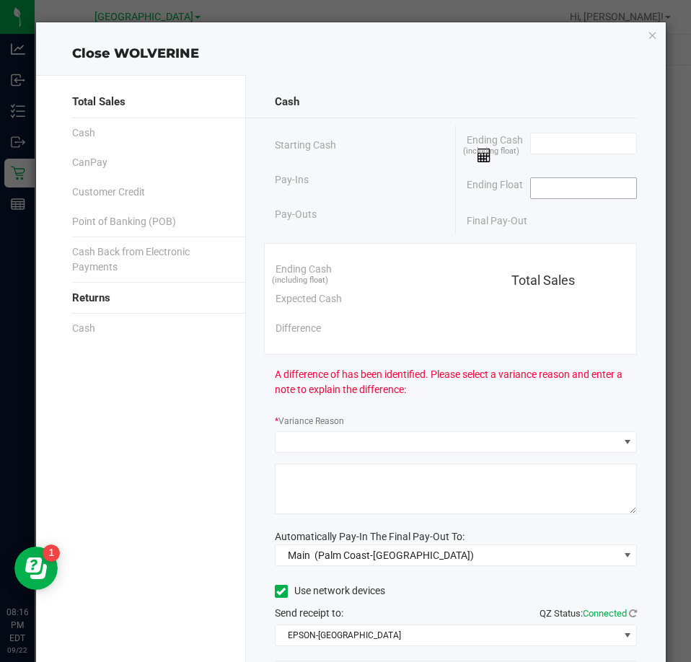
click at [558, 197] on input at bounding box center [584, 188] width 106 height 20
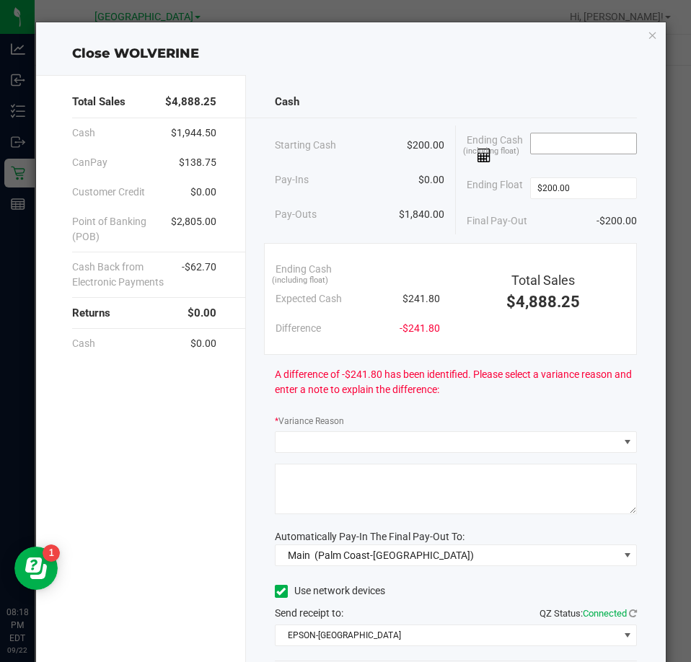
type input "$200.00"
click at [556, 146] on input at bounding box center [584, 143] width 106 height 20
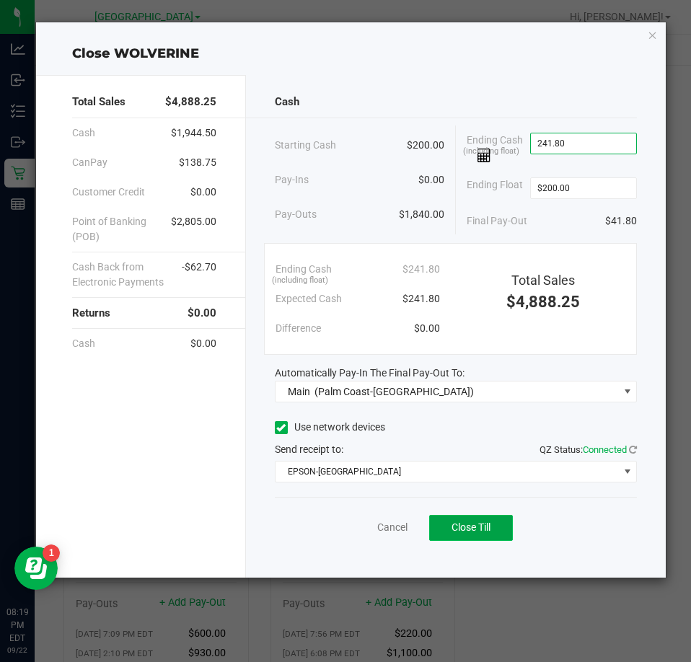
type input "$241.80"
click at [454, 521] on button "Close Till" at bounding box center [471, 528] width 84 height 26
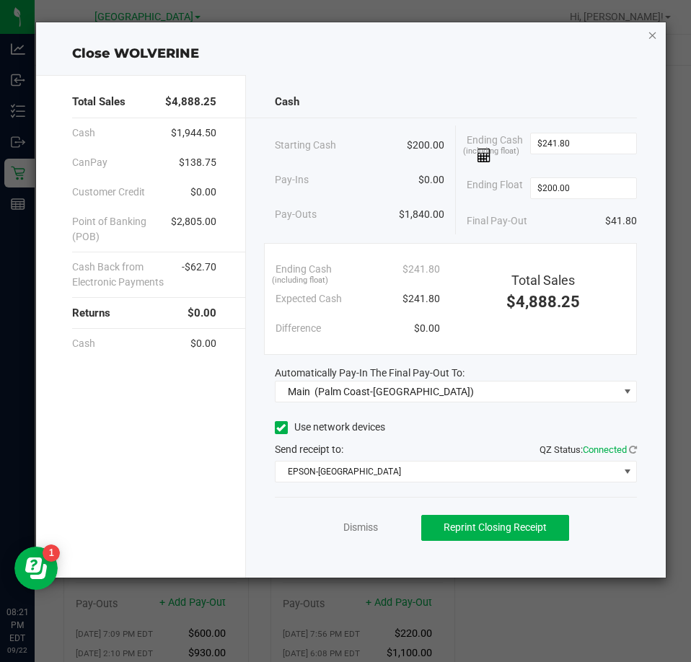
click at [651, 35] on icon "button" at bounding box center [653, 34] width 10 height 17
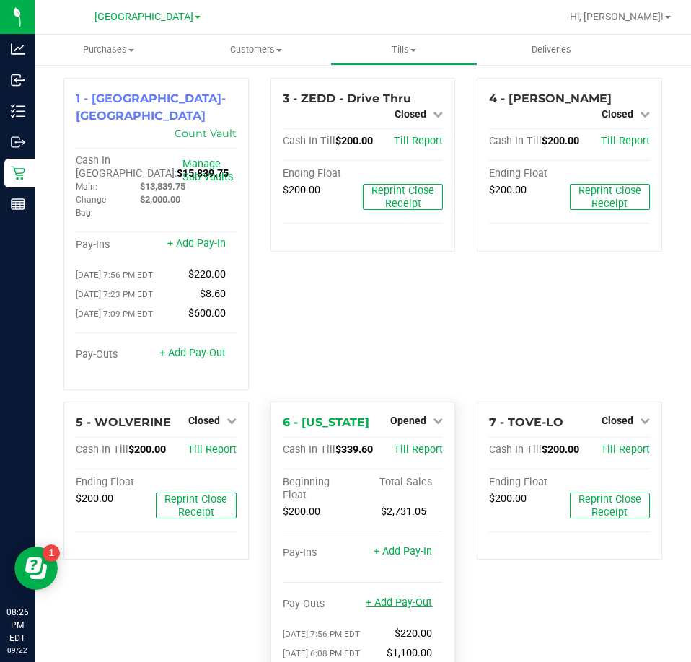
click at [412, 596] on link "+ Add Pay-Out" at bounding box center [399, 602] width 66 height 12
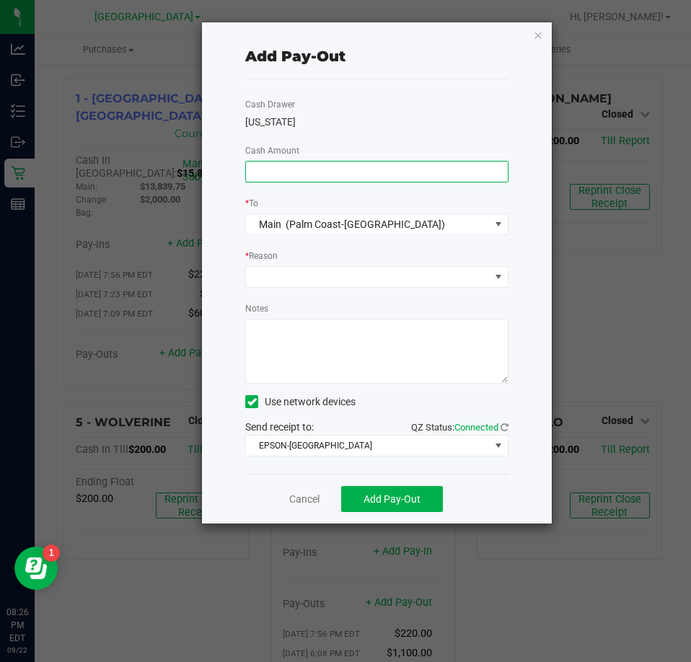
click at [436, 167] on input at bounding box center [377, 172] width 262 height 20
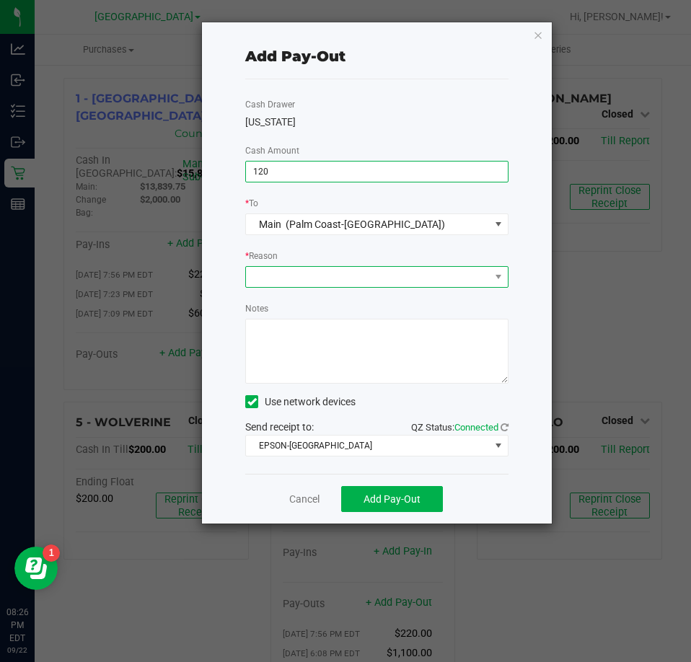
type input "$120.00"
click at [374, 266] on span at bounding box center [376, 277] width 263 height 22
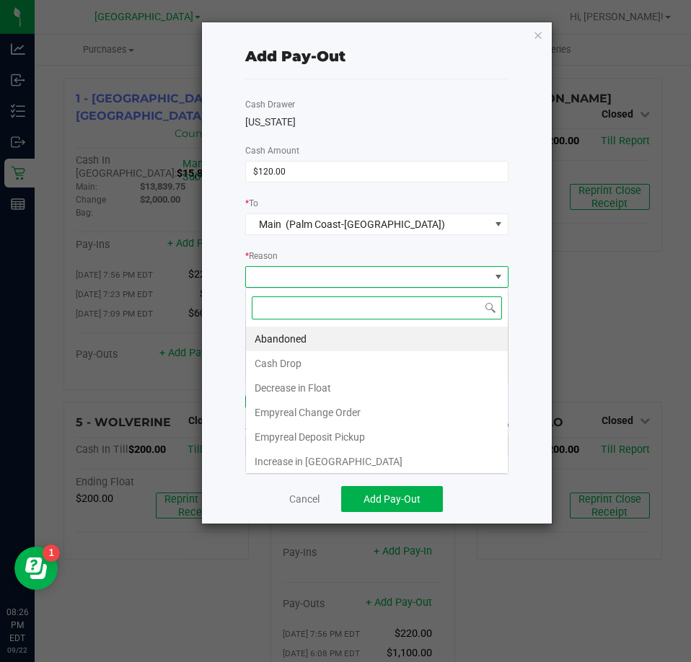
scroll to position [22, 262]
click at [327, 371] on li "Cash Drop" at bounding box center [377, 363] width 262 height 25
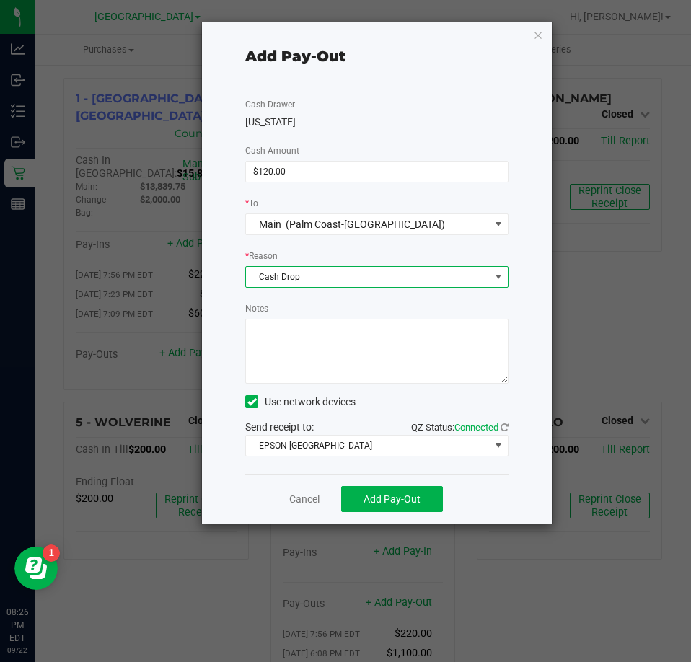
click at [347, 338] on textarea "Notes" at bounding box center [376, 351] width 263 height 65
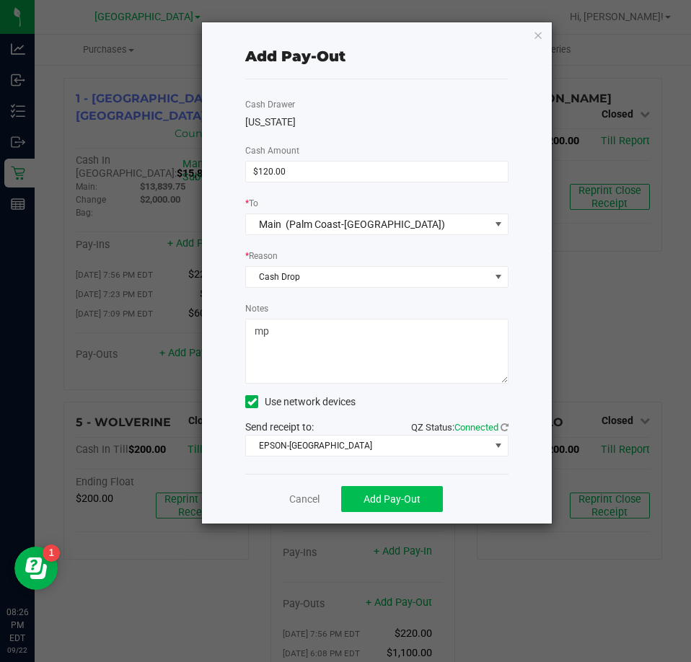
type textarea "mp"
click at [415, 491] on button "Add Pay-Out" at bounding box center [392, 499] width 102 height 26
click at [532, 38] on div "Add Pay-Out Cash Drawer [US_STATE] Cash Amount $120.00 * To Main (Palm Coast-Va…" at bounding box center [377, 272] width 350 height 501
click at [536, 40] on icon "button" at bounding box center [538, 34] width 10 height 17
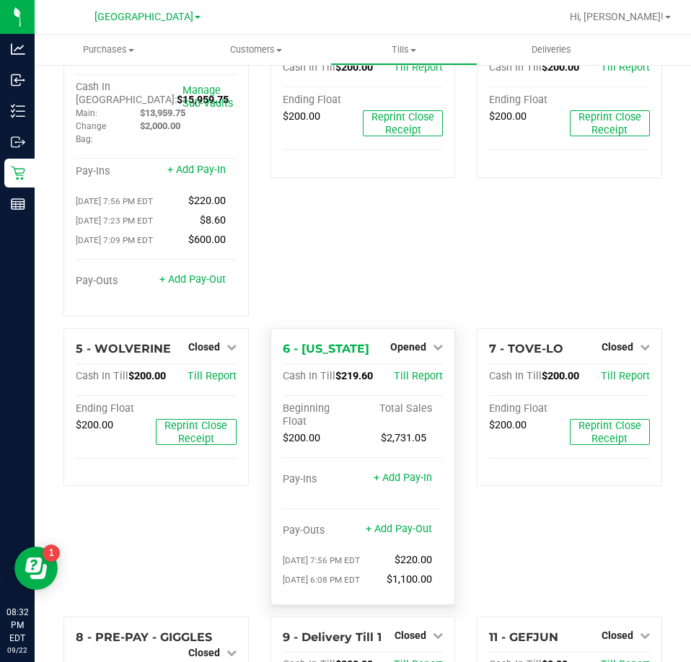
scroll to position [144, 0]
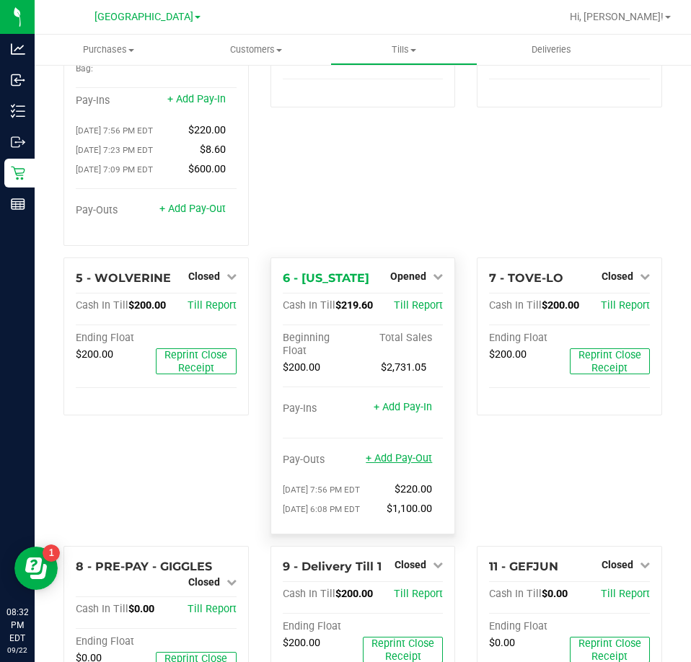
click at [407, 452] on link "+ Add Pay-Out" at bounding box center [399, 458] width 66 height 12
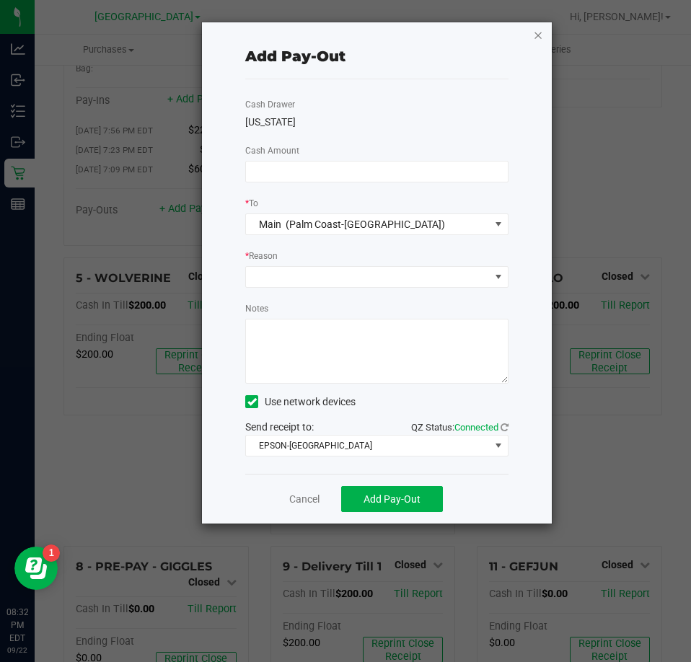
click at [538, 37] on icon "button" at bounding box center [538, 34] width 10 height 17
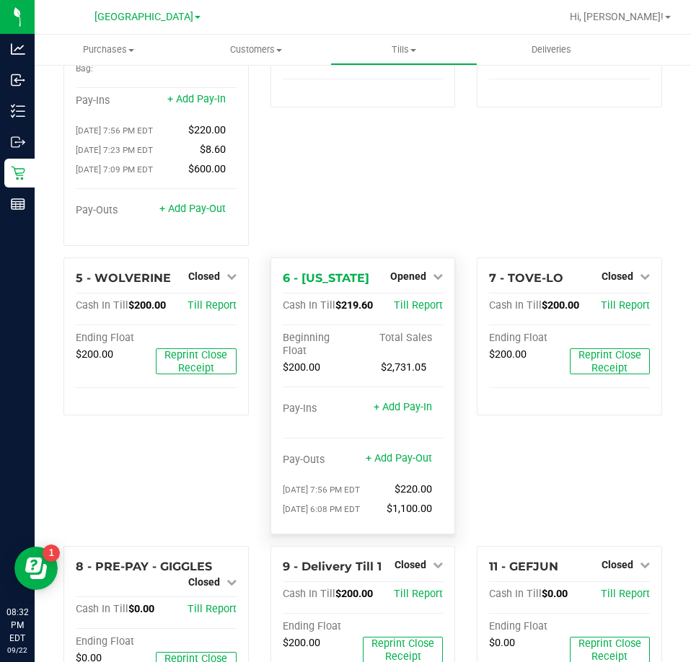
click at [403, 268] on div "Opened" at bounding box center [416, 276] width 53 height 17
click at [400, 270] on span "Opened" at bounding box center [408, 276] width 36 height 12
click at [405, 287] on div "Close Till" at bounding box center [410, 306] width 108 height 39
click at [402, 300] on link "Close Till" at bounding box center [410, 306] width 39 height 12
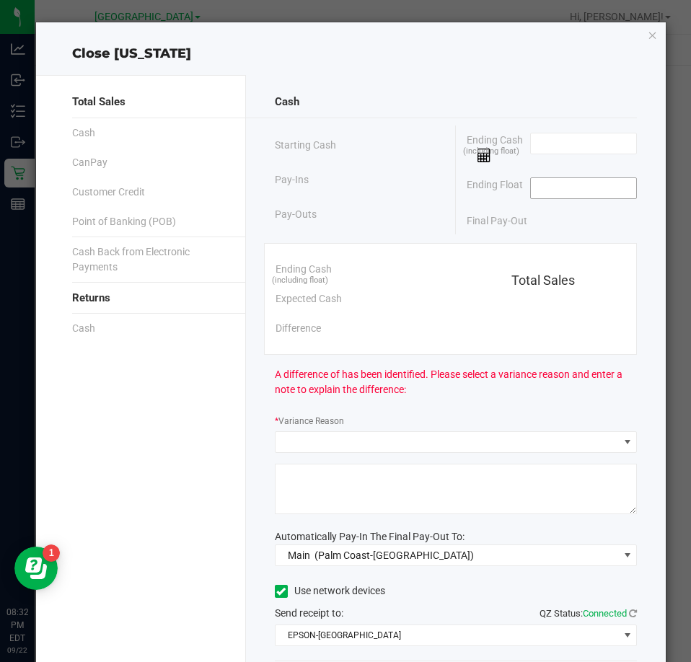
click at [550, 195] on input at bounding box center [584, 188] width 106 height 20
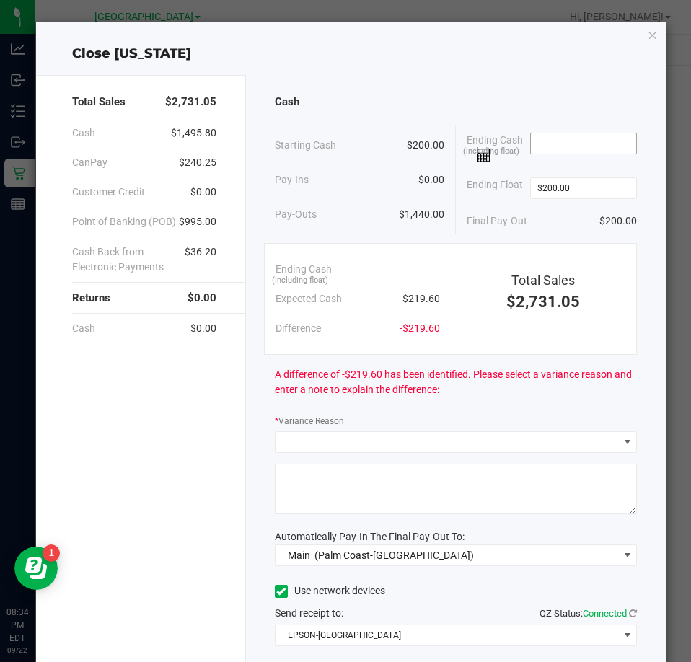
type input "$200.00"
click at [569, 144] on input at bounding box center [584, 143] width 106 height 20
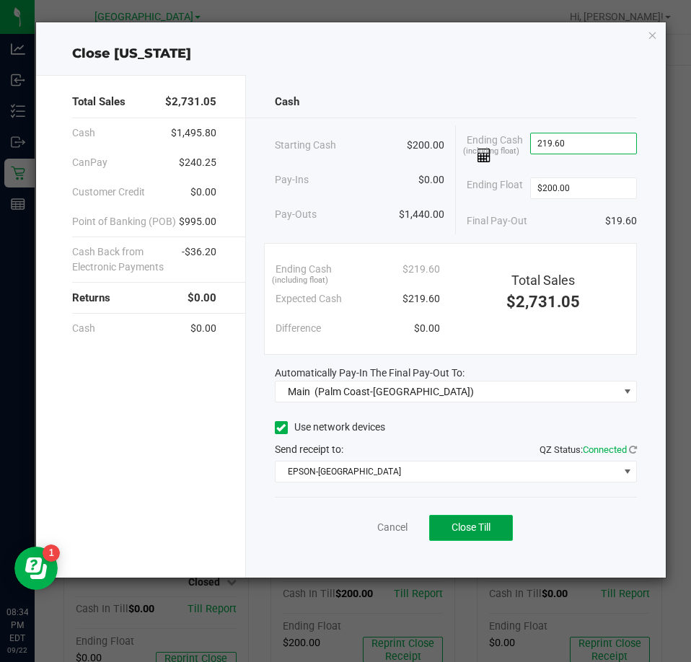
type input "$219.60"
click at [490, 534] on button "Close Till" at bounding box center [471, 528] width 84 height 26
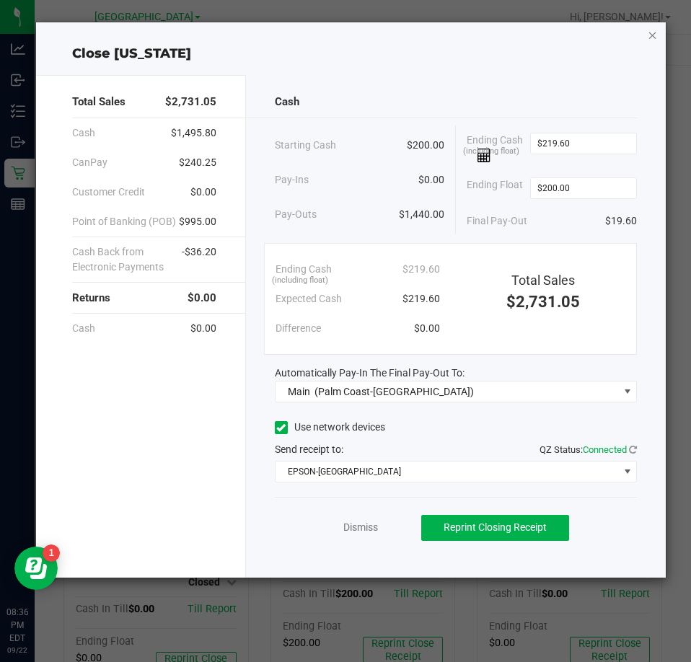
click at [651, 32] on icon "button" at bounding box center [653, 34] width 10 height 17
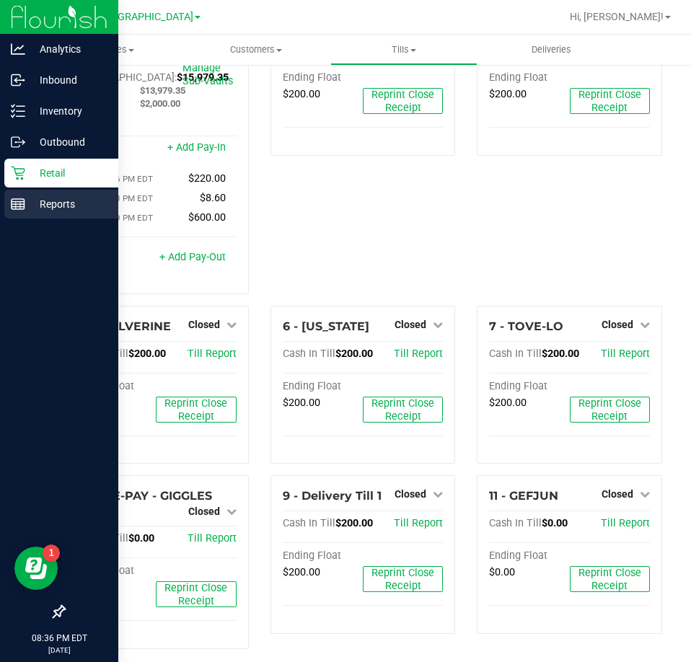
click at [15, 200] on icon at bounding box center [18, 204] width 14 height 14
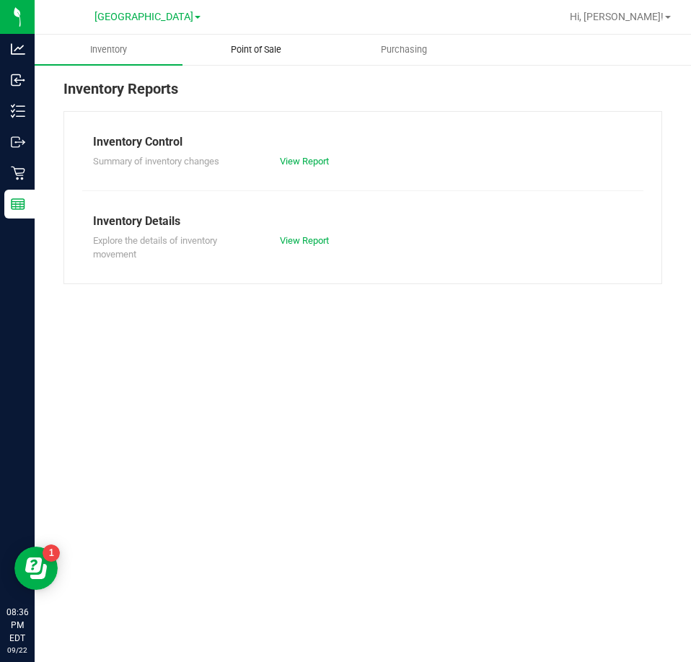
click at [244, 42] on uib-tab-heading "Point of Sale" at bounding box center [256, 49] width 146 height 29
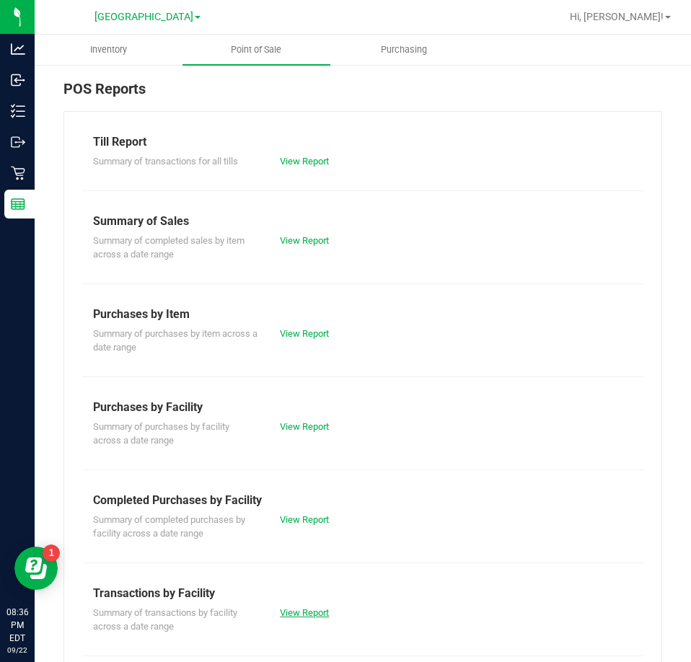
click at [311, 612] on link "View Report" at bounding box center [304, 612] width 49 height 11
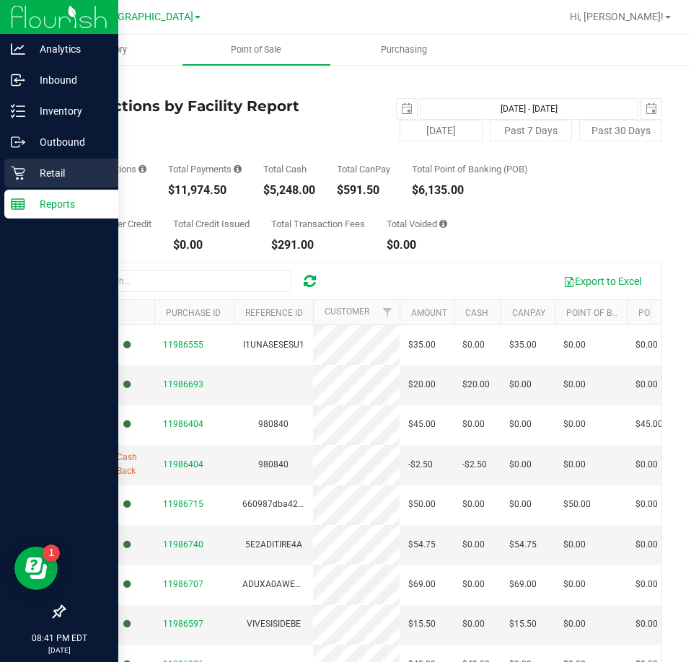
click at [62, 183] on div "Retail" at bounding box center [61, 173] width 114 height 29
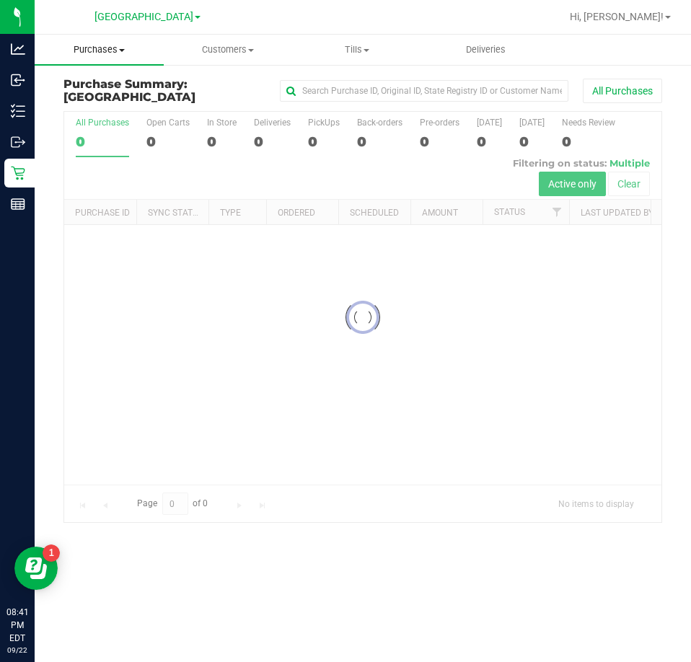
click at [125, 53] on span "Purchases" at bounding box center [99, 49] width 129 height 13
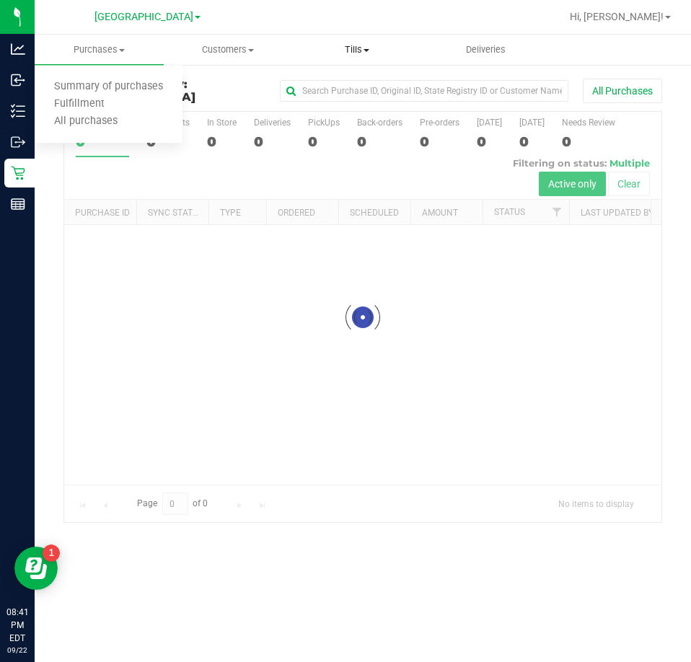
click at [371, 52] on span "Tills" at bounding box center [357, 49] width 128 height 13
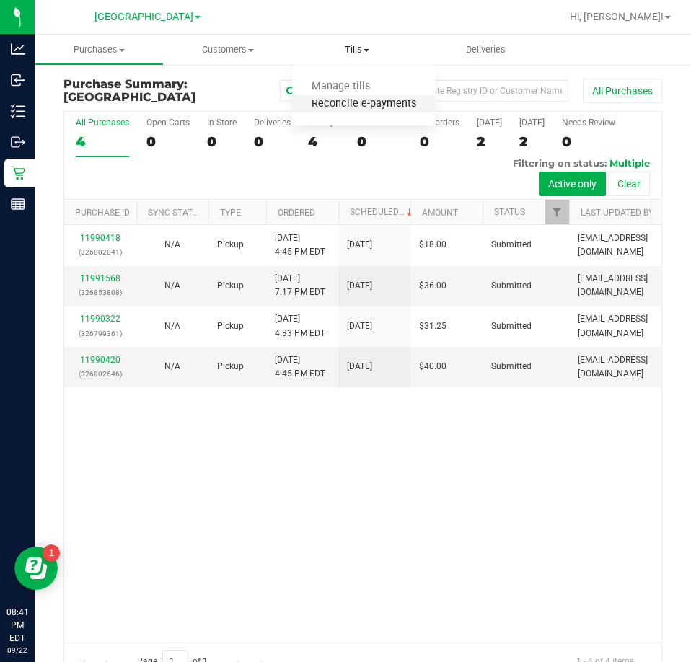
click at [375, 100] on span "Reconcile e-payments" at bounding box center [364, 104] width 144 height 12
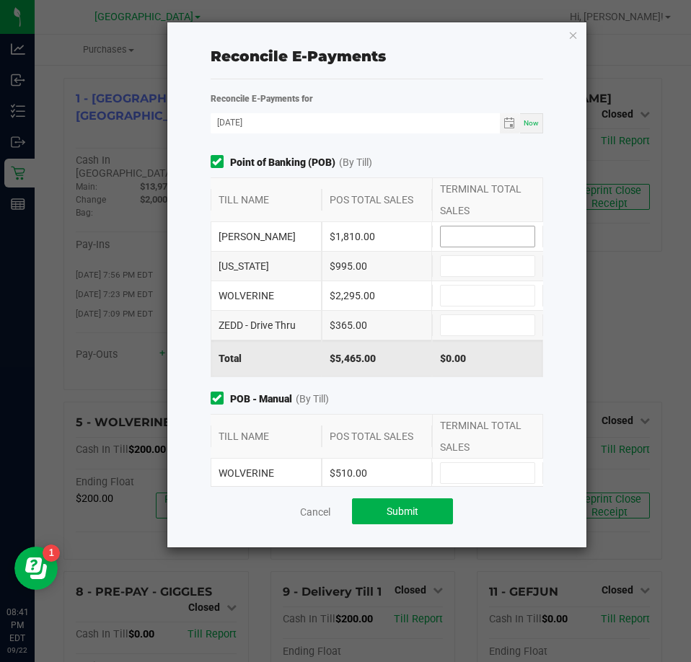
click at [454, 230] on input at bounding box center [488, 236] width 94 height 20
type input "$1,810.00"
type input "$995.00"
type input "$2,295.00"
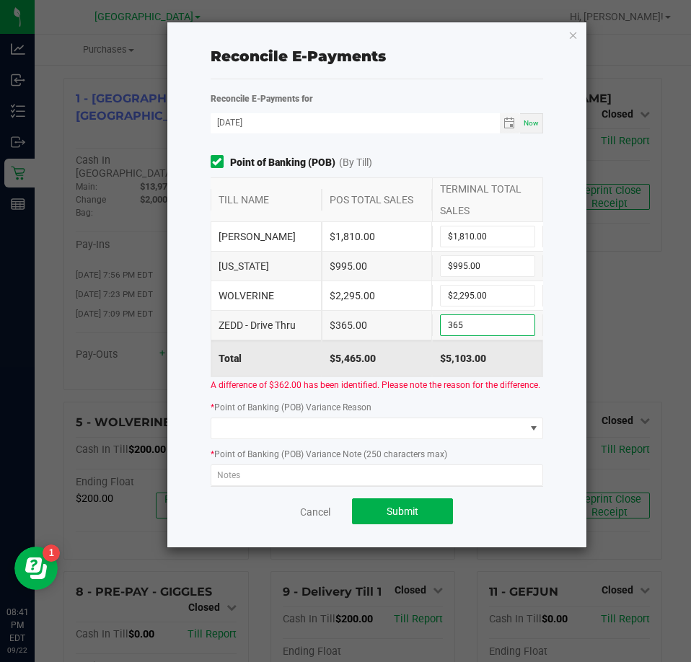
type input "$365.00"
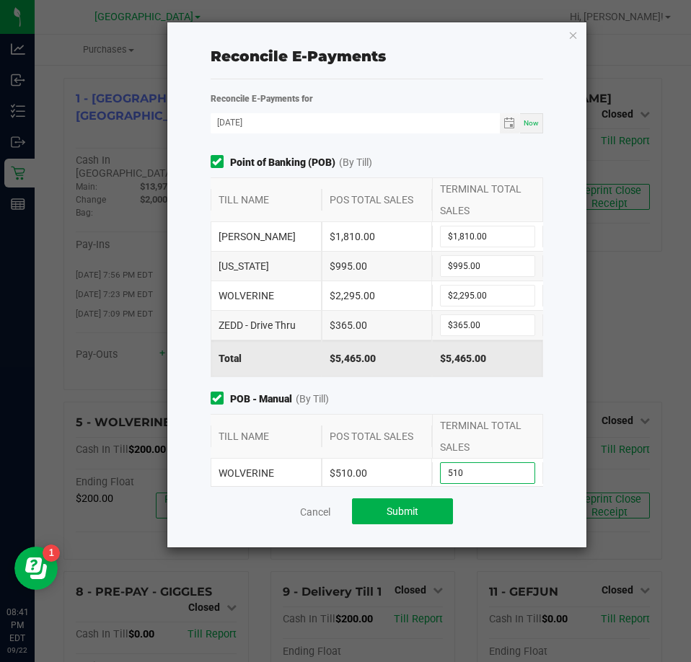
type input "$510.00"
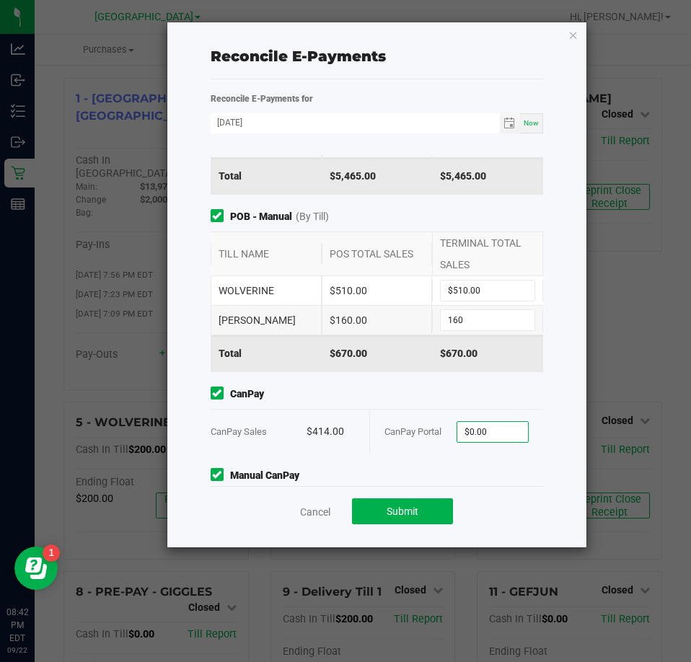
type input "$160.00"
type input "$414.00"
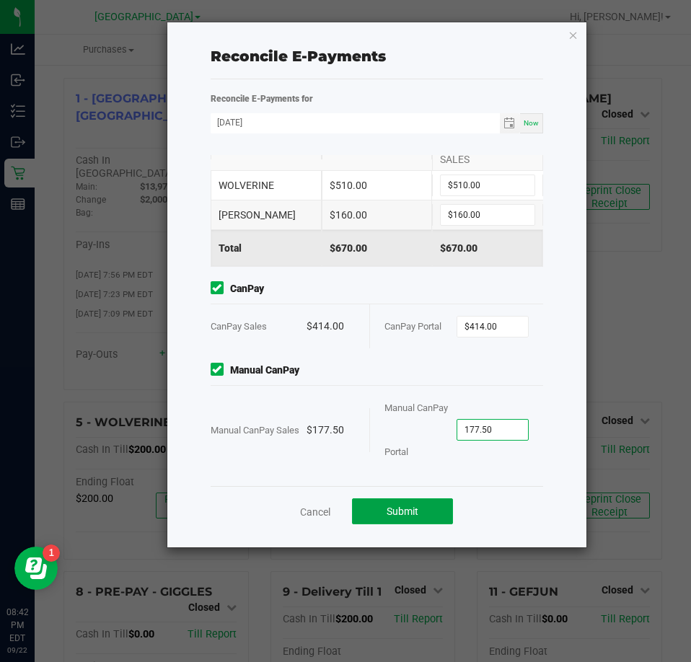
type input "$177.50"
click at [414, 516] on span "Submit" at bounding box center [403, 512] width 32 height 12
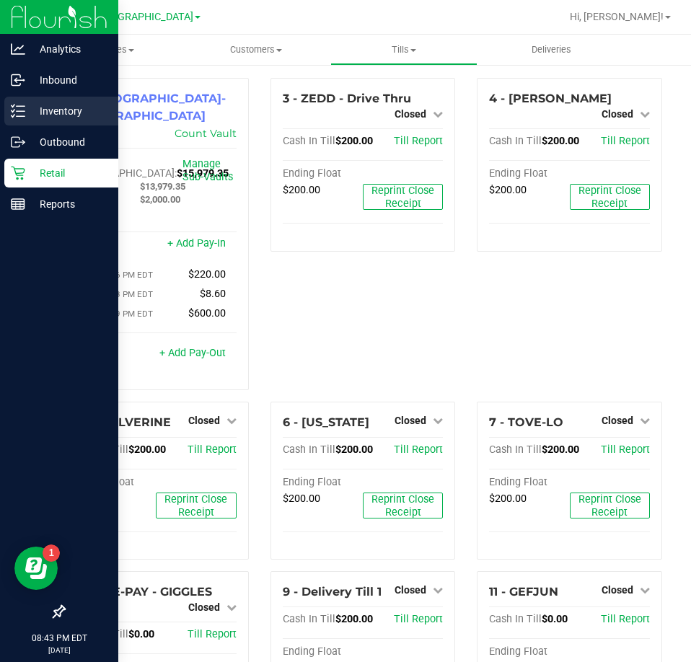
click at [30, 110] on p "Inventory" at bounding box center [68, 110] width 87 height 17
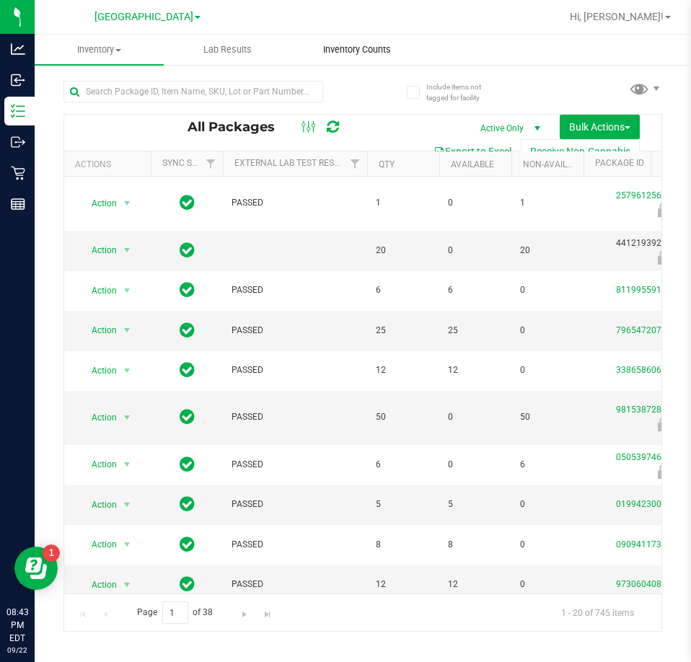
click at [363, 50] on span "Inventory Counts" at bounding box center [357, 49] width 107 height 13
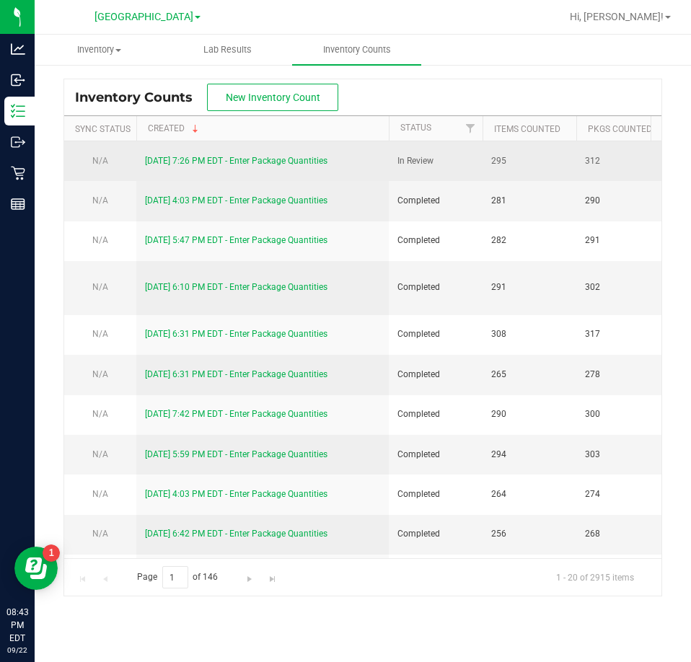
click at [252, 156] on link "[DATE] 7:26 PM EDT - Enter Package Quantities" at bounding box center [236, 161] width 182 height 10
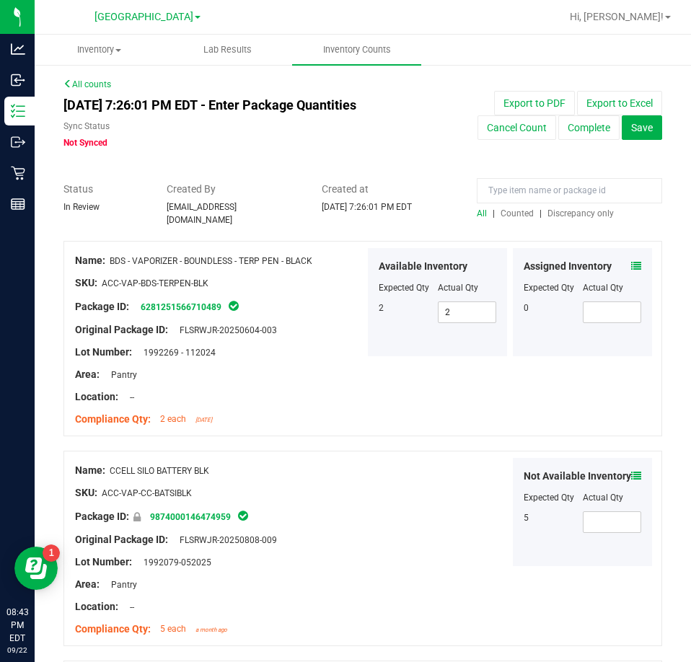
click at [566, 210] on span "Discrepancy only" at bounding box center [580, 213] width 66 height 10
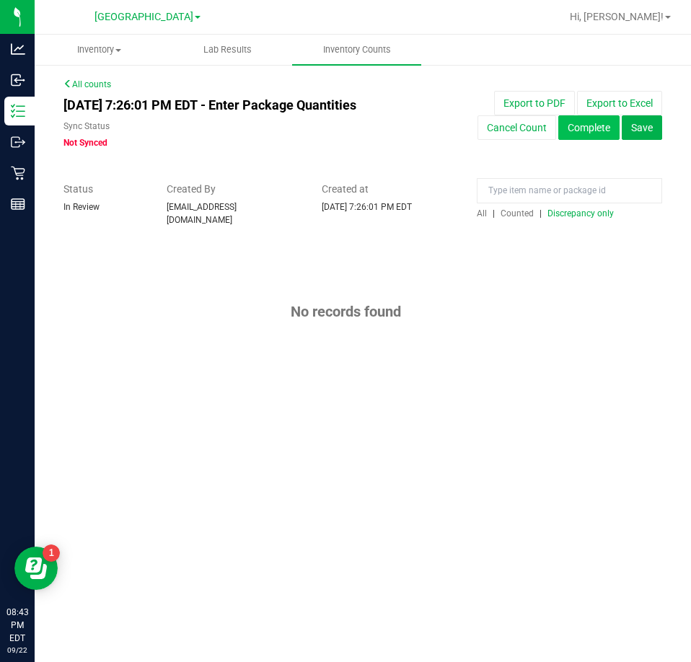
click at [586, 128] on button "Complete" at bounding box center [588, 127] width 61 height 25
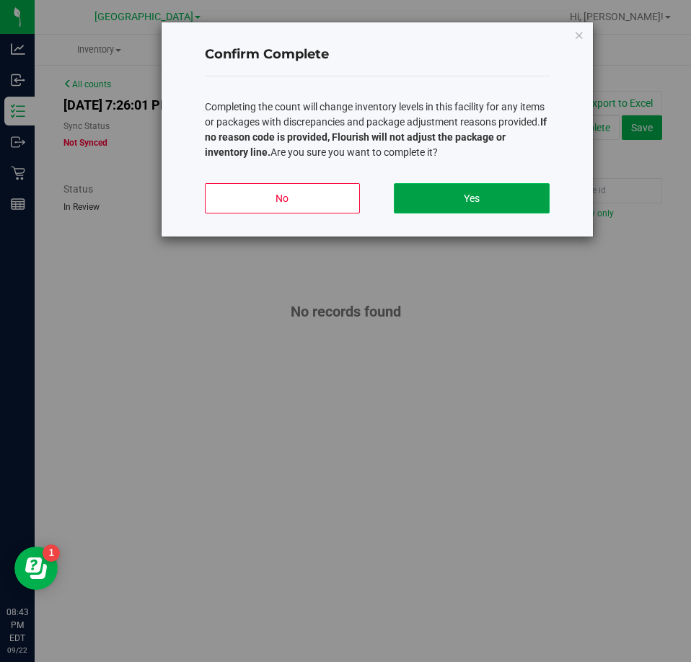
click at [490, 199] on button "Yes" at bounding box center [471, 198] width 155 height 30
